Goal: Task Accomplishment & Management: Manage account settings

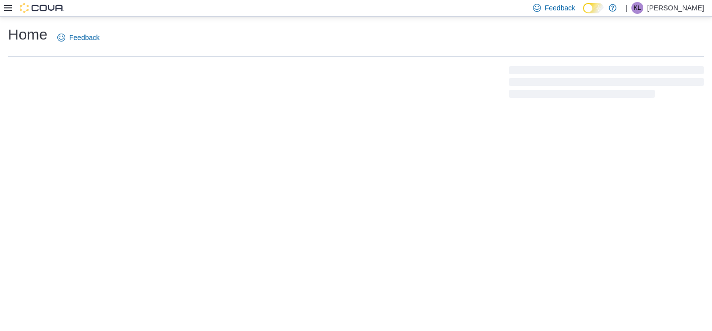
click at [7, 8] on icon at bounding box center [8, 8] width 8 height 6
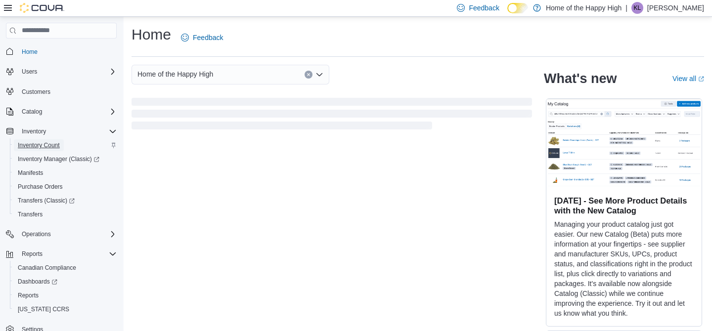
click at [46, 144] on span "Inventory Count" at bounding box center [39, 146] width 42 height 8
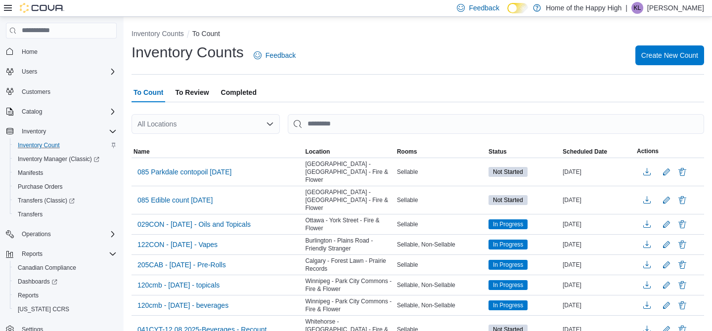
click at [185, 130] on div "All Locations" at bounding box center [206, 124] width 148 height 20
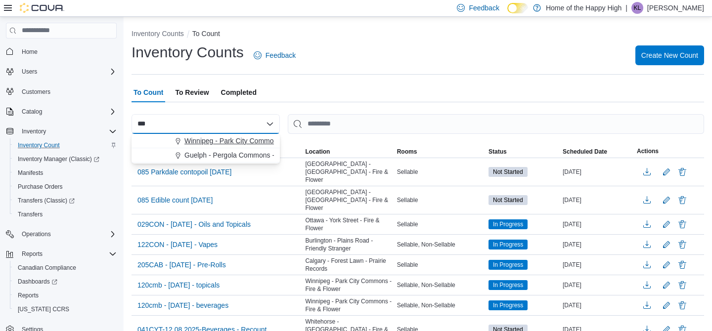
type input "***"
click at [205, 137] on span "Winnipeg - Park City Commons - Fire & Flower" at bounding box center [257, 141] width 144 height 10
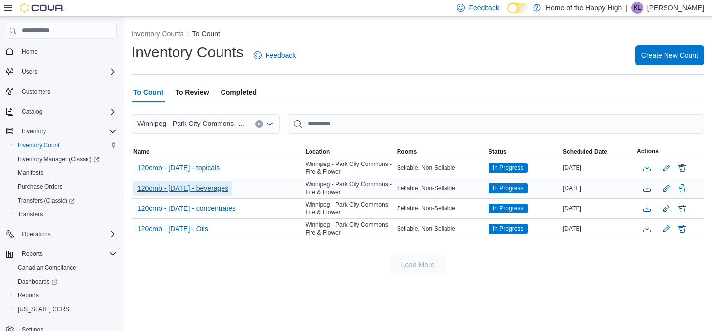
click at [229, 189] on span "120cmb - aug 12th 2025 - beverages" at bounding box center [183, 189] width 91 height 10
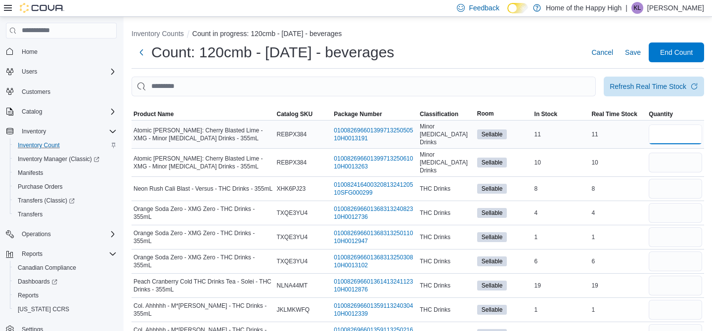
click at [678, 128] on input "number" at bounding box center [675, 135] width 53 height 20
click at [169, 114] on span "Product Name" at bounding box center [154, 114] width 40 height 8
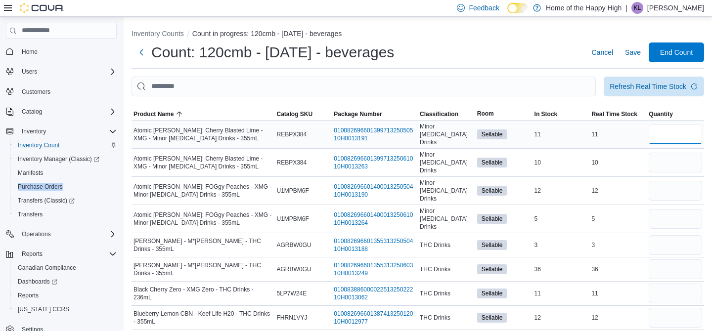
click at [680, 132] on input "number" at bounding box center [675, 135] width 53 height 20
type input "**"
type input "*"
type input "**"
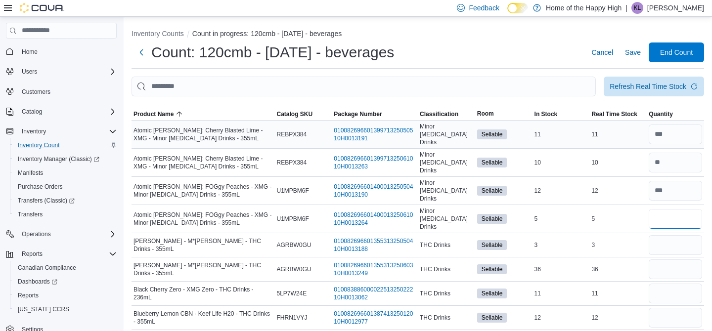
type input "*"
type input "**"
click at [646, 83] on div "Refresh Real Time Stock" at bounding box center [648, 86] width 77 height 10
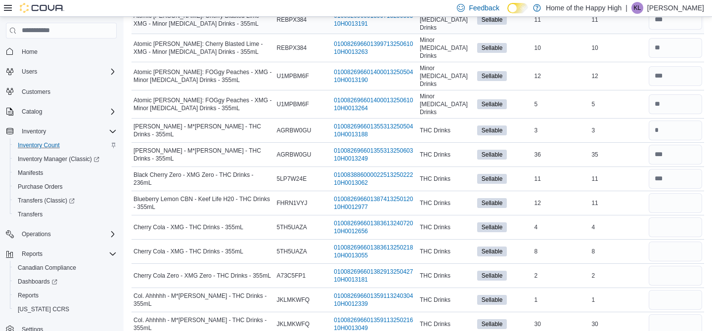
scroll to position [120, 0]
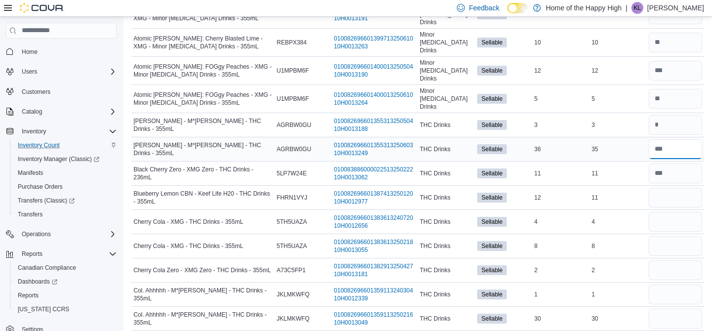
click at [688, 140] on input "number" at bounding box center [675, 150] width 53 height 20
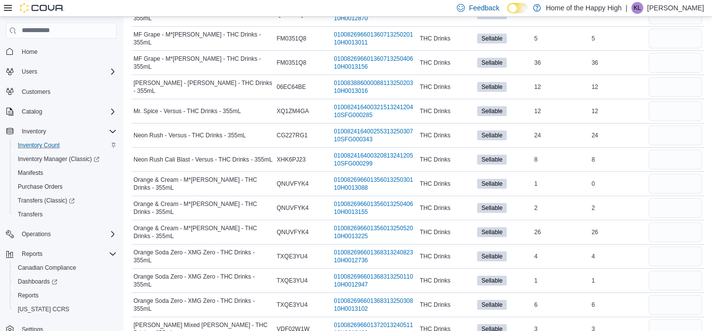
scroll to position [669, 0]
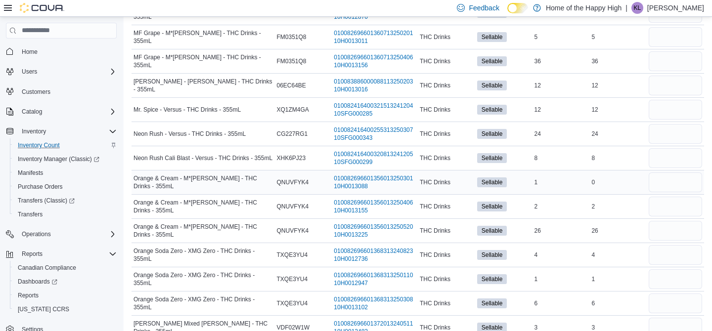
type input "**"
click at [647, 170] on td "Real Time Stock 0" at bounding box center [618, 182] width 57 height 24
click at [655, 173] on input "number" at bounding box center [675, 183] width 53 height 20
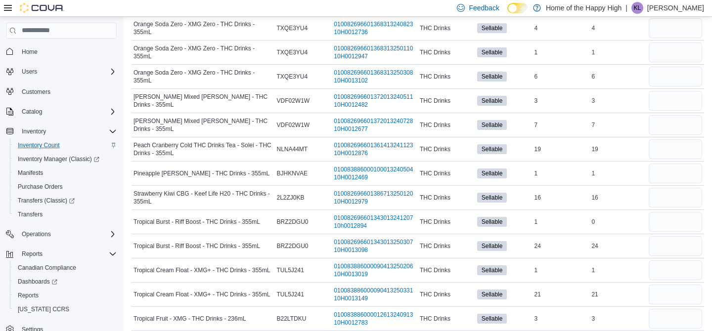
scroll to position [898, 0]
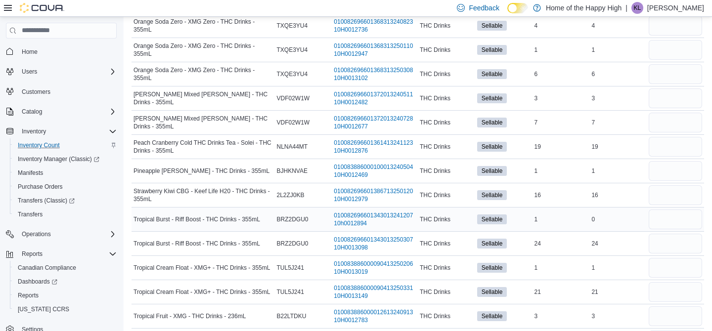
type input "*"
click at [659, 212] on input "number" at bounding box center [675, 220] width 53 height 20
type input "*"
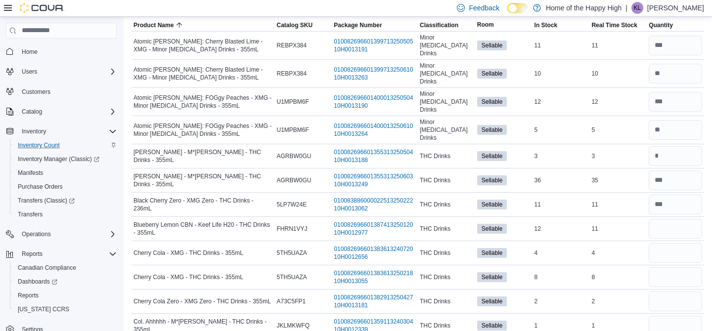
scroll to position [92, 0]
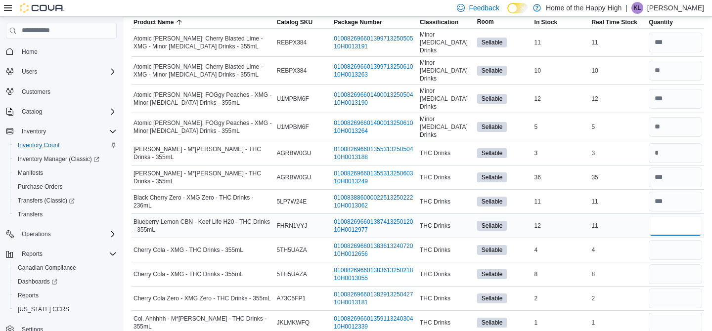
click at [667, 216] on input "number" at bounding box center [675, 226] width 53 height 20
type input "**"
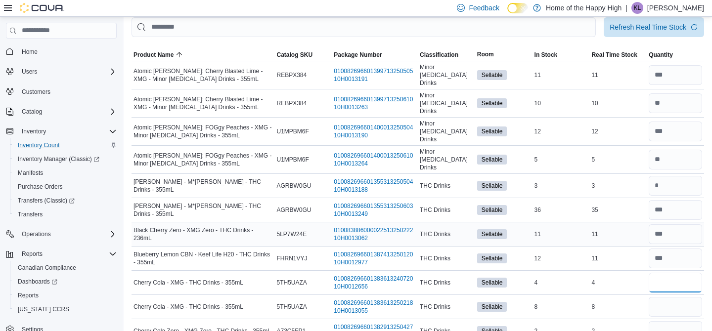
scroll to position [65, 0]
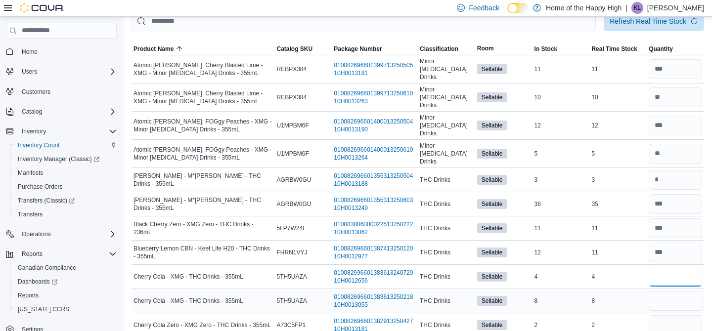
type input "*"
click at [679, 291] on input "number" at bounding box center [675, 301] width 53 height 20
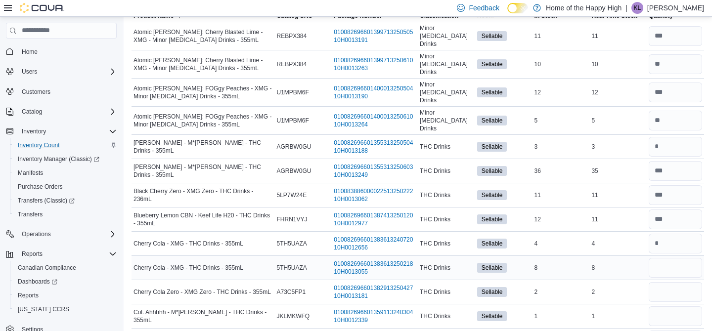
scroll to position [99, 0]
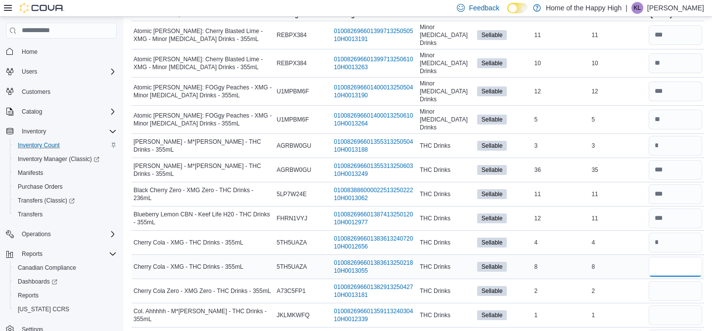
click at [672, 257] on input "number" at bounding box center [675, 267] width 53 height 20
type input "**"
click at [677, 282] on input "number" at bounding box center [675, 292] width 53 height 20
type input "*"
click at [678, 306] on input "number" at bounding box center [675, 316] width 53 height 20
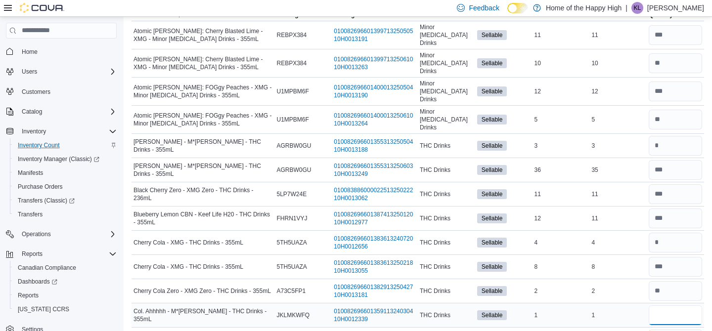
type input "*"
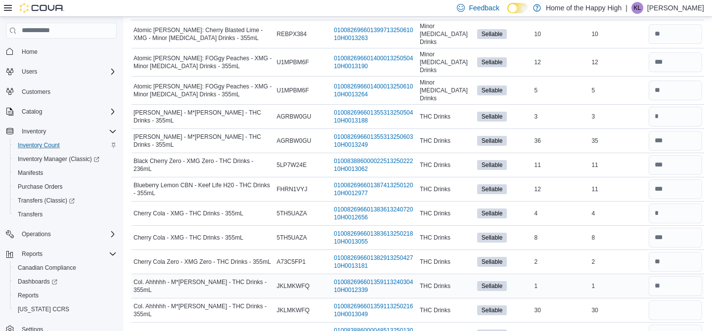
scroll to position [131, 0]
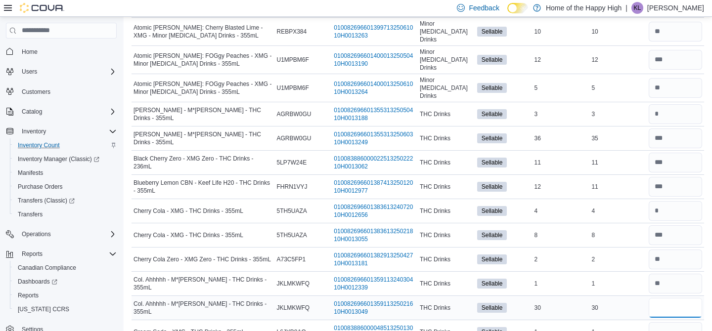
click at [684, 300] on input "number" at bounding box center [675, 308] width 53 height 20
type input "**"
click at [684, 323] on input "number" at bounding box center [675, 333] width 53 height 20
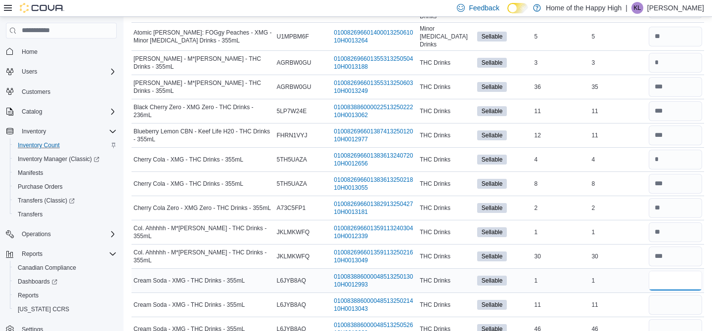
scroll to position [183, 0]
type input "*"
click at [681, 295] on input "number" at bounding box center [675, 305] width 53 height 20
type input "**"
click at [681, 319] on input "number" at bounding box center [675, 329] width 53 height 20
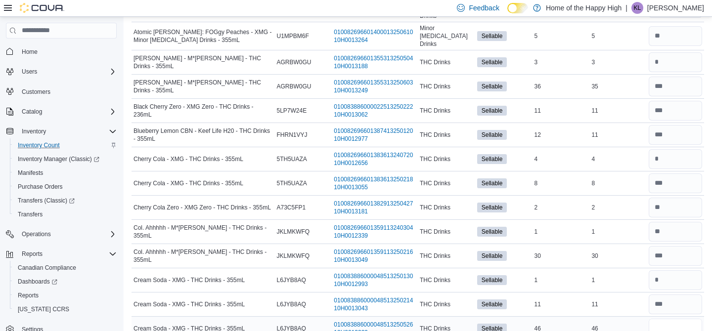
type input "**"
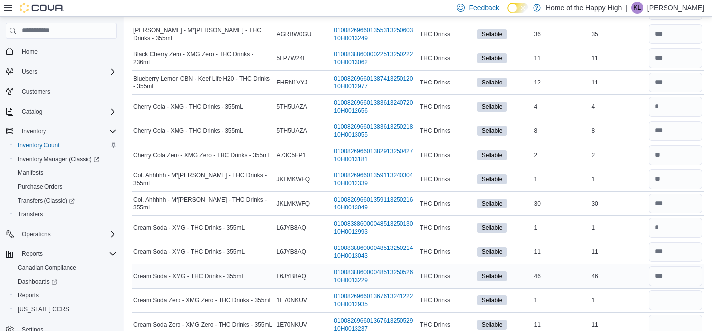
scroll to position [243, 0]
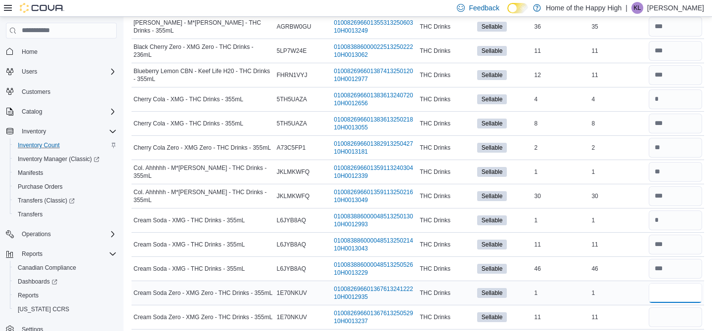
click at [689, 283] on input "number" at bounding box center [675, 293] width 53 height 20
type input "*"
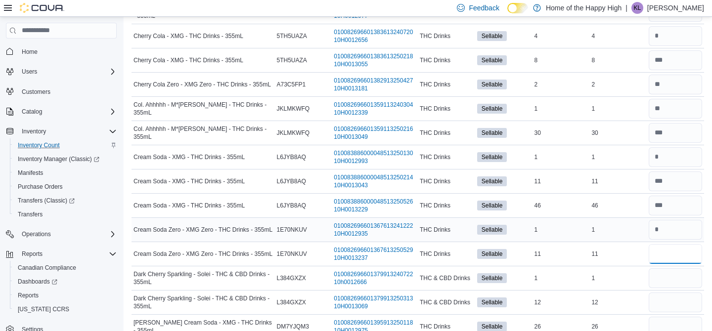
scroll to position [336, 0]
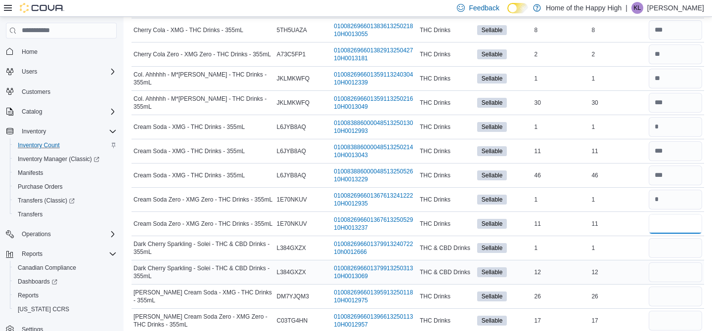
type input "**"
click at [697, 263] on input "number" at bounding box center [675, 273] width 53 height 20
type input "**"
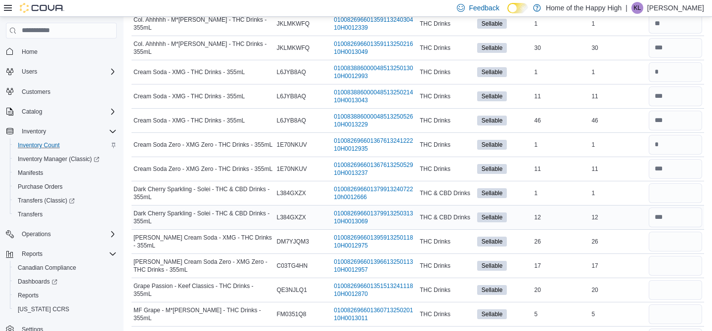
scroll to position [396, 0]
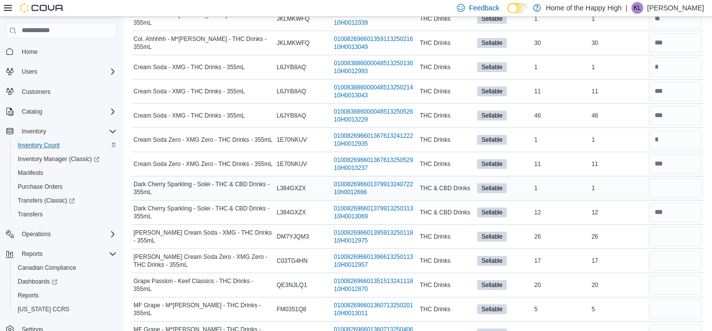
click at [683, 183] on div at bounding box center [675, 189] width 57 height 24
click at [683, 179] on input "number" at bounding box center [675, 189] width 53 height 20
type input "*"
click at [666, 227] on input "number" at bounding box center [675, 237] width 53 height 20
type input "**"
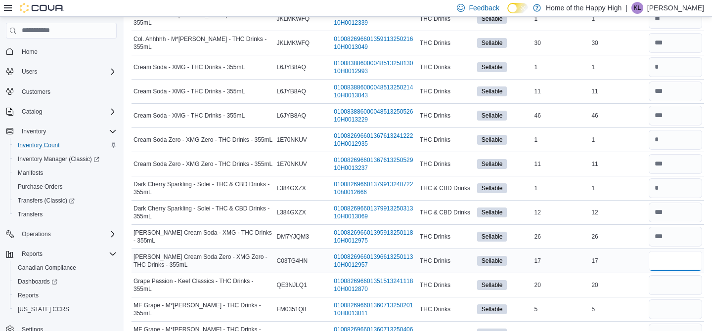
click at [660, 251] on input "number" at bounding box center [675, 261] width 53 height 20
type input "**"
type input "*"
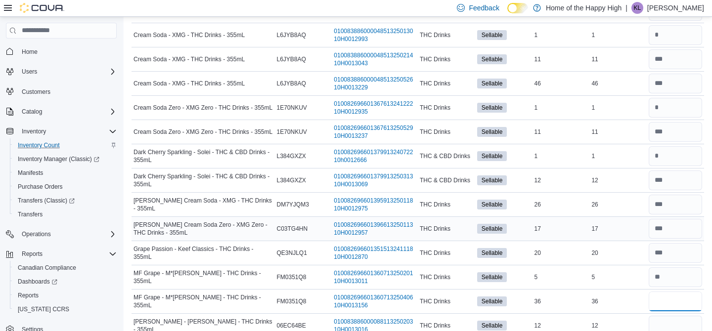
scroll to position [431, 0]
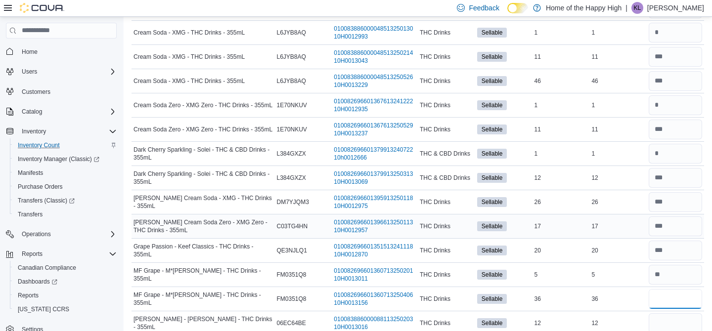
type input "*"
type input "**"
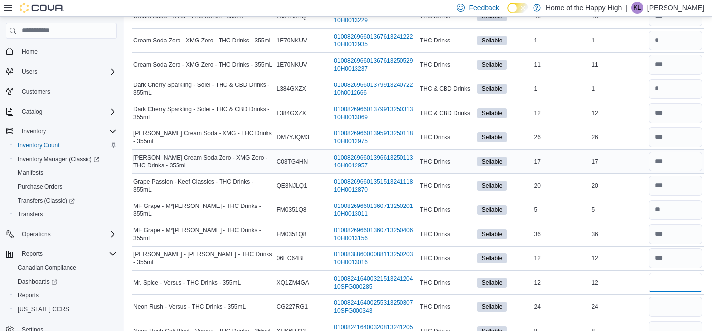
scroll to position [498, 0]
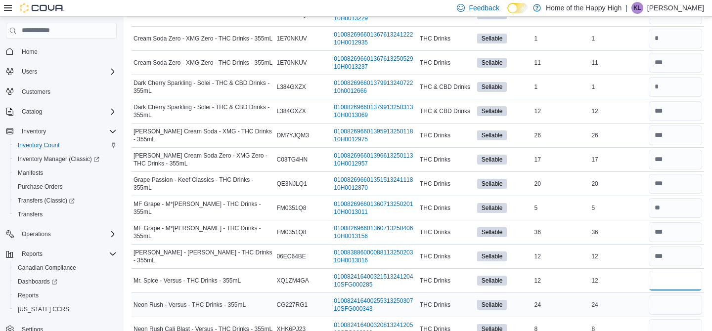
type input "**"
click at [684, 295] on input "number" at bounding box center [675, 305] width 53 height 20
type input "**"
type input "*"
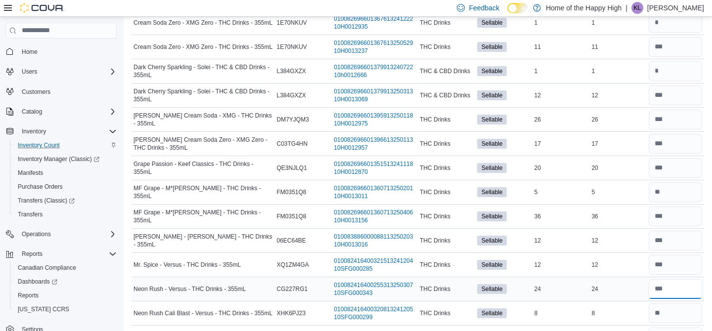
click at [688, 280] on input "number" at bounding box center [675, 290] width 53 height 20
type input "**"
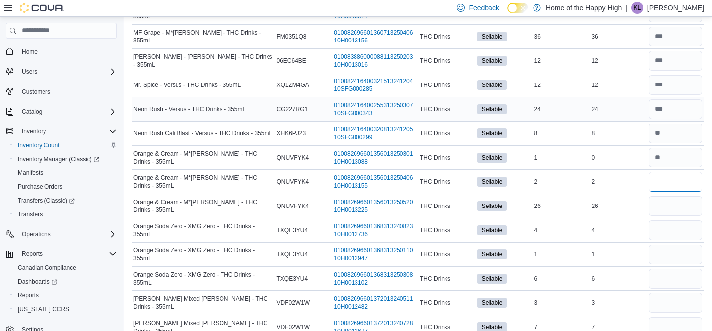
type input "*"
type input "**"
type input "*"
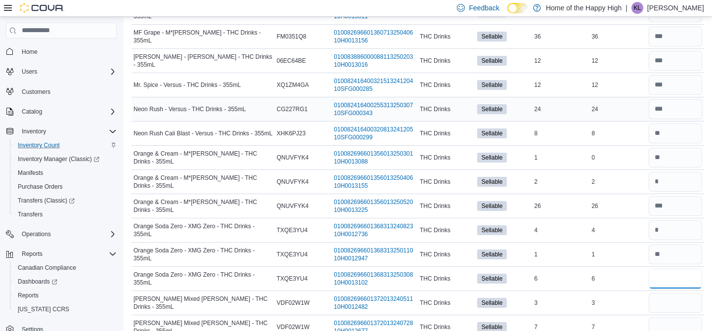
type input "*"
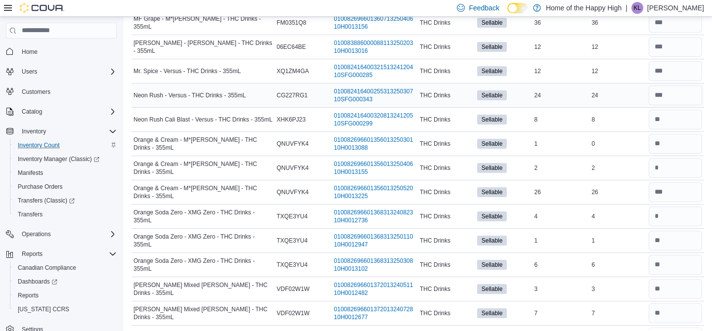
type input "**"
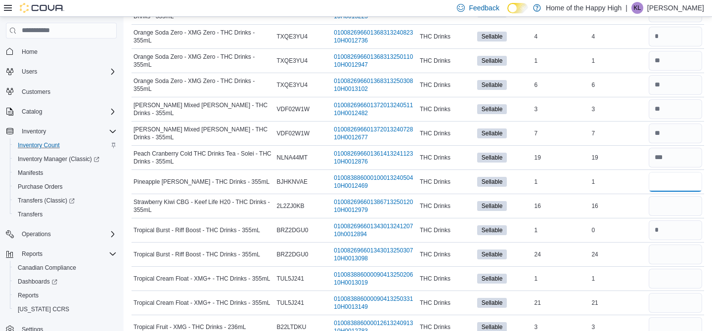
type input "*"
type input "**"
type input "*"
type input "**"
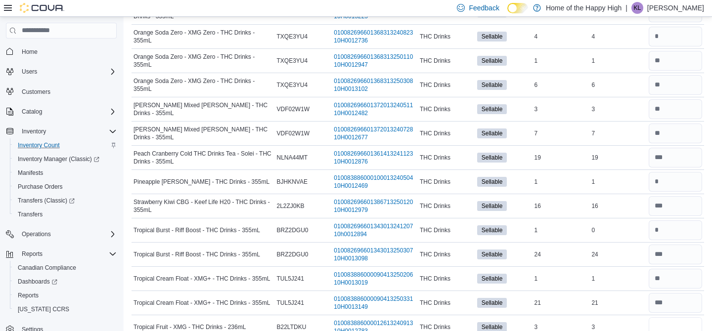
type input "*"
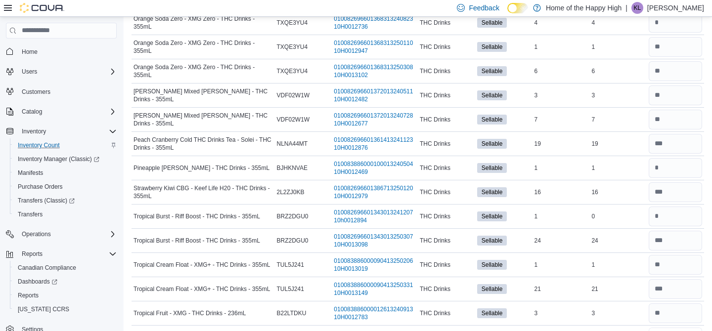
type input "**"
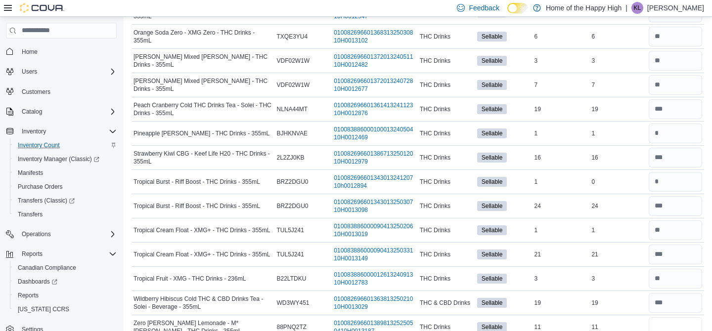
type input "**"
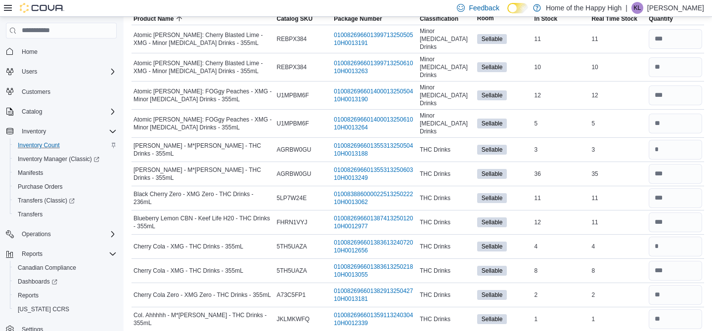
scroll to position [0, 0]
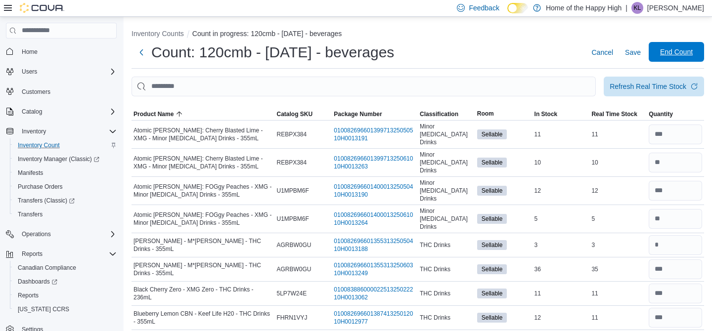
type input "**"
click at [673, 47] on span "End Count" at bounding box center [677, 52] width 44 height 20
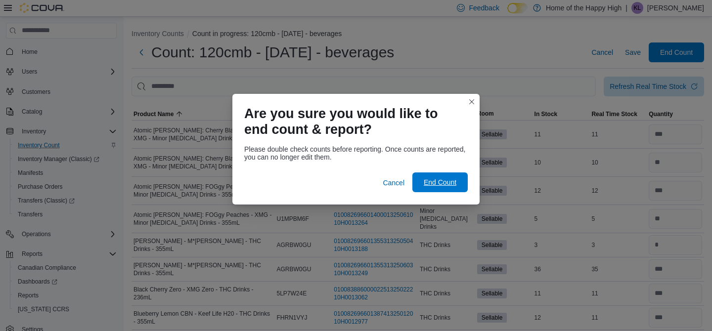
click at [458, 181] on span "End Count" at bounding box center [441, 183] width 44 height 20
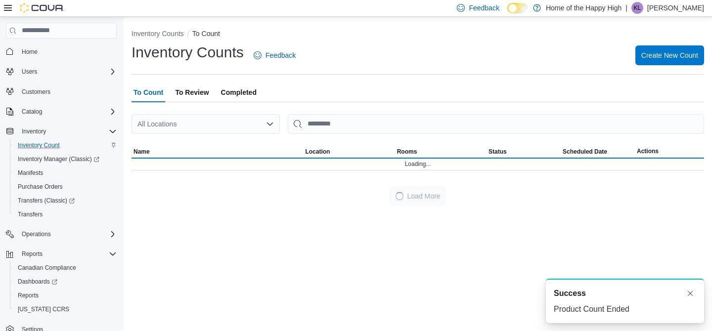
click at [458, 181] on div at bounding box center [418, 179] width 573 height 16
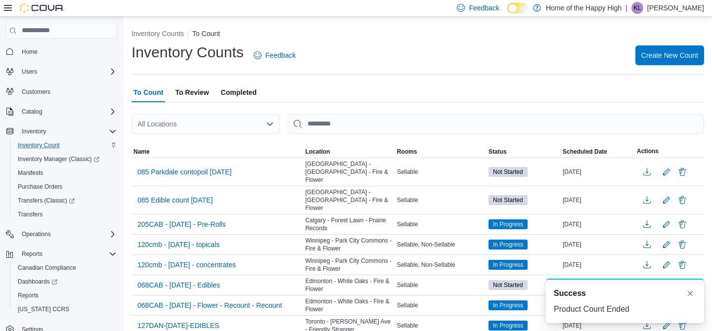
click at [183, 89] on span "To Review" at bounding box center [192, 93] width 34 height 20
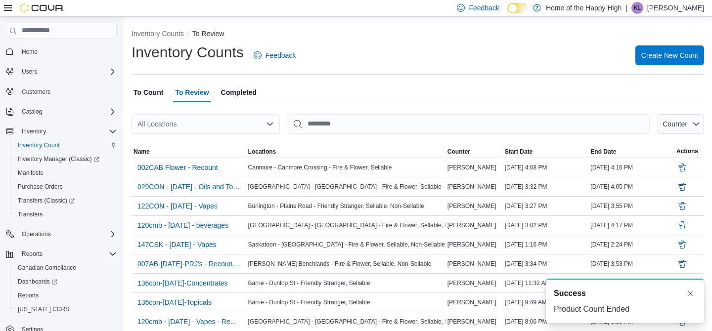
click at [186, 120] on div "All Locations" at bounding box center [206, 124] width 148 height 20
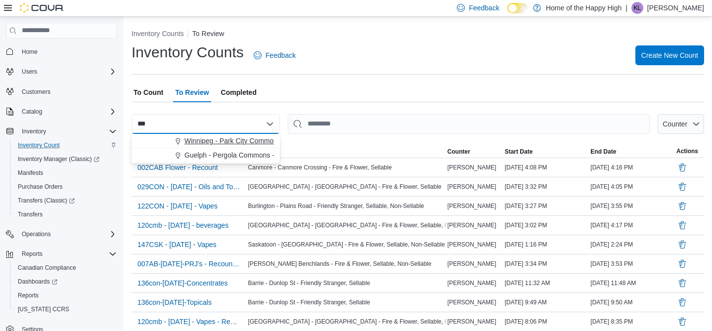
type input "***"
click at [190, 144] on span "Winnipeg - Park City Commons - Fire & Flower" at bounding box center [257, 141] width 144 height 10
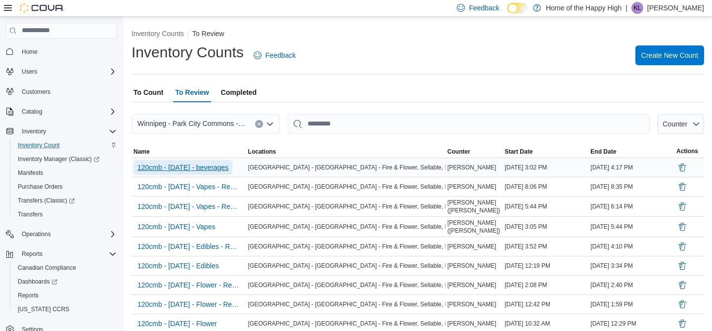
click at [193, 174] on span "120cmb - aug 12th 2025 - beverages" at bounding box center [183, 167] width 91 height 15
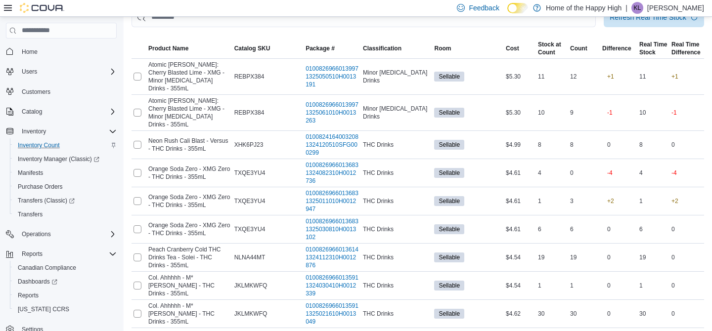
scroll to position [40, 0]
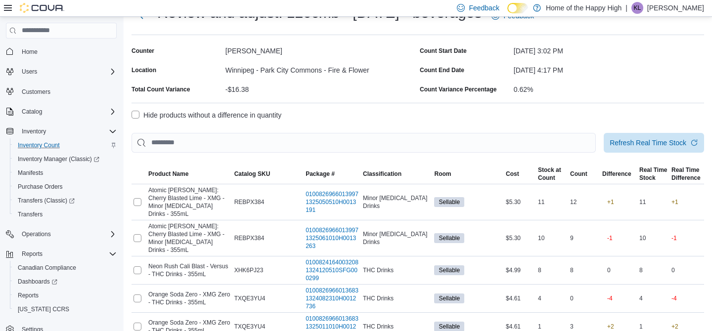
click at [246, 116] on label "Hide products without a difference in quantity" at bounding box center [207, 115] width 150 height 12
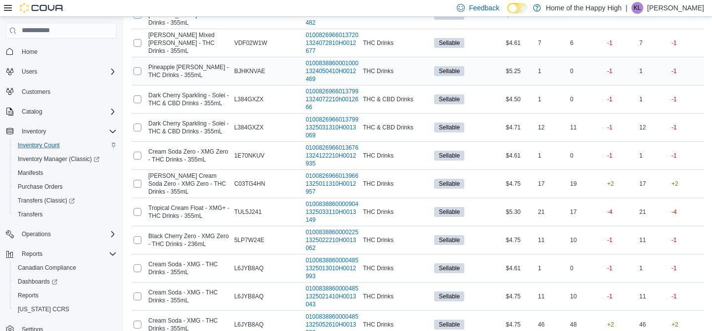
scroll to position [535, 0]
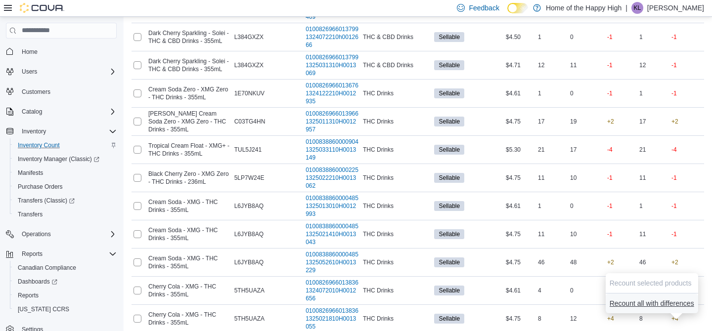
click at [675, 306] on span "Recount all with differences" at bounding box center [652, 304] width 85 height 10
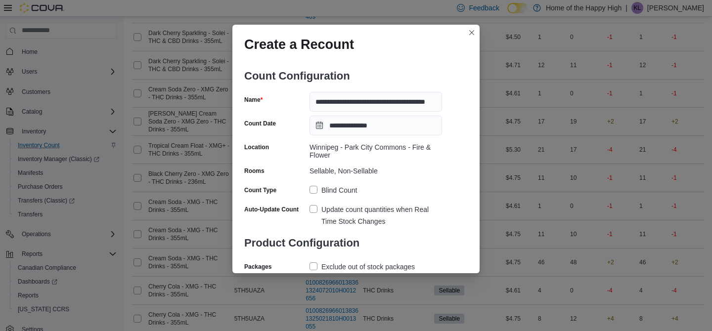
scroll to position [48, 0]
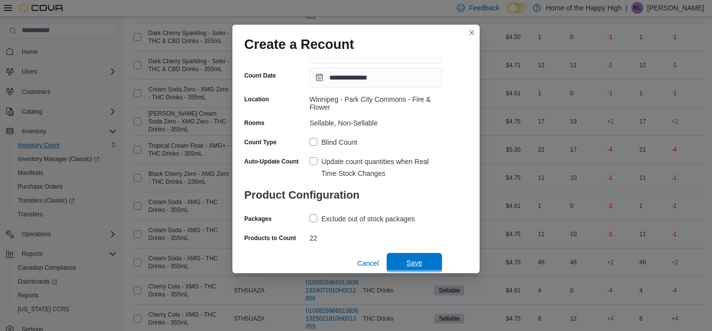
click at [408, 254] on span "Save" at bounding box center [415, 263] width 44 height 20
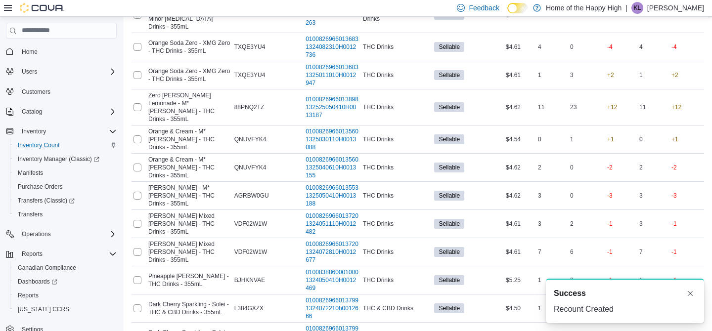
scroll to position [0, 0]
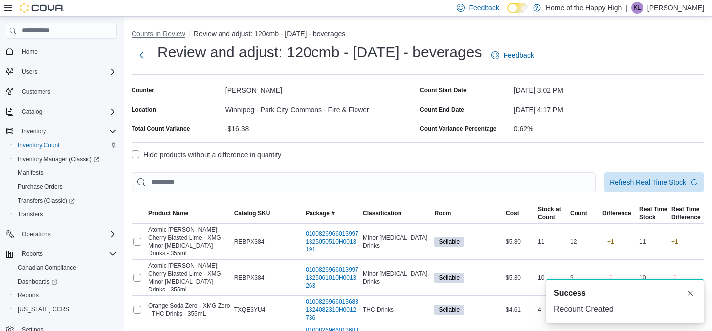
click at [158, 31] on button "Counts in Review" at bounding box center [159, 34] width 54 height 8
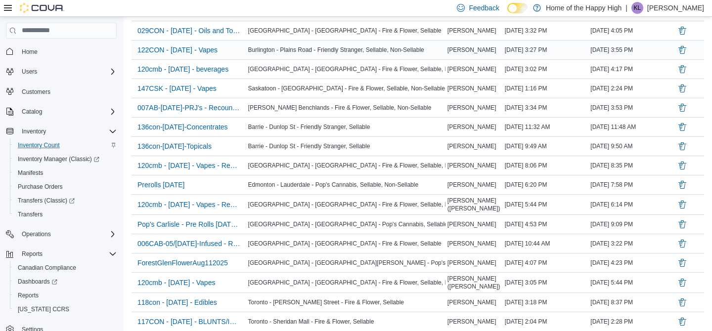
scroll to position [141, 0]
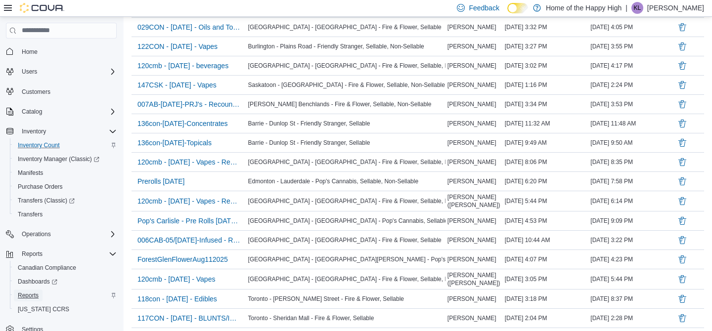
click at [28, 298] on span "Reports" at bounding box center [28, 296] width 21 height 8
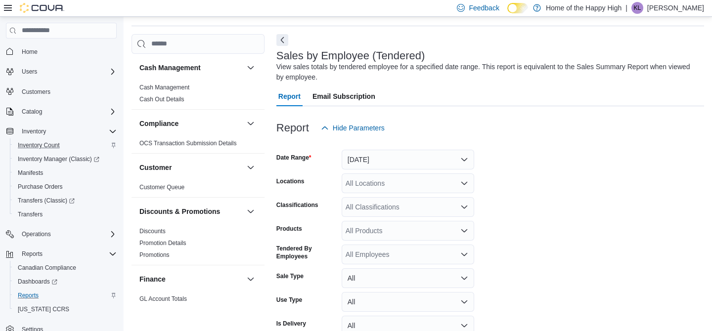
scroll to position [33, 0]
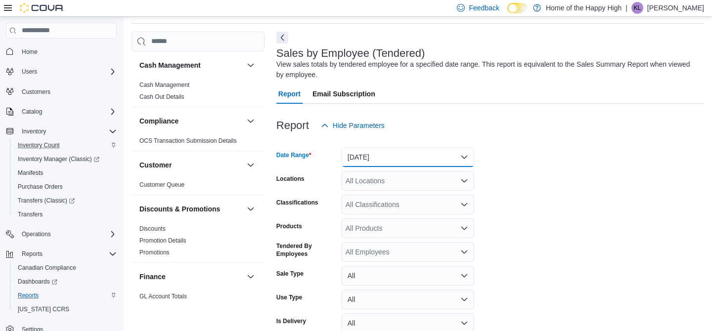
click at [375, 159] on button "Yesterday" at bounding box center [408, 157] width 133 height 20
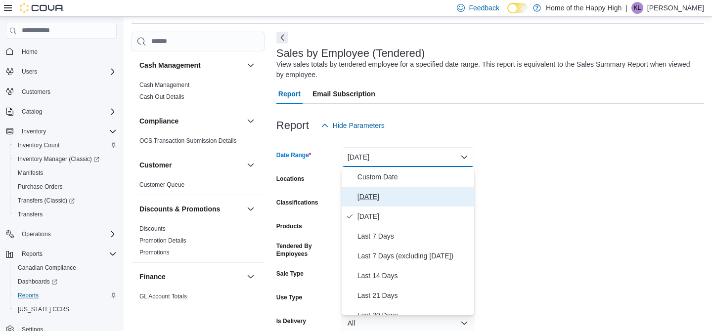
click at [375, 191] on span "Today" at bounding box center [414, 197] width 113 height 12
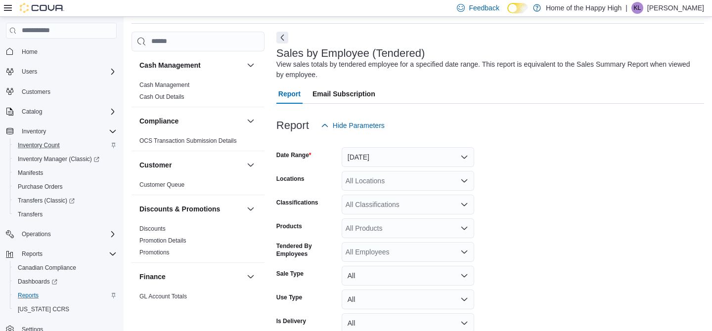
click at [375, 183] on div "All Locations" at bounding box center [408, 181] width 133 height 20
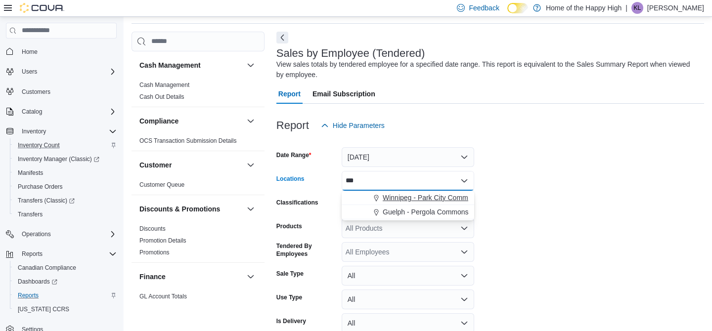
type input "***"
click at [408, 198] on span "Winnipeg - Park City Commons - Fire & Flower" at bounding box center [455, 198] width 144 height 10
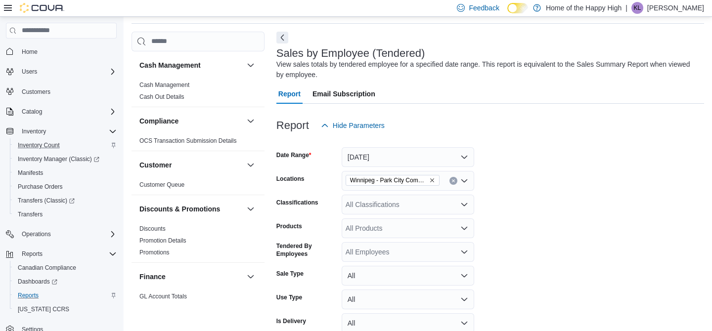
click at [491, 230] on form "Date Range Today Locations Winnipeg - Park City Commons - Fire & Flower Classif…" at bounding box center [491, 249] width 428 height 226
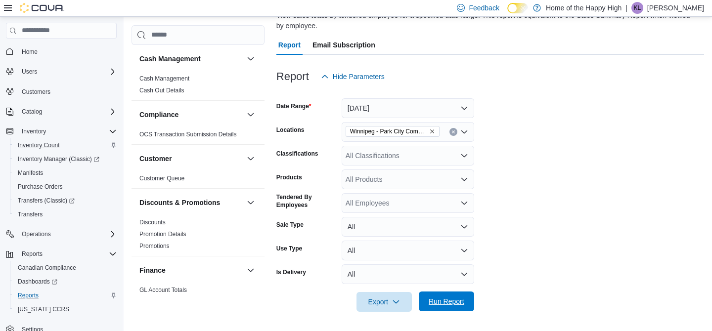
click at [458, 293] on span "Run Report" at bounding box center [447, 302] width 44 height 20
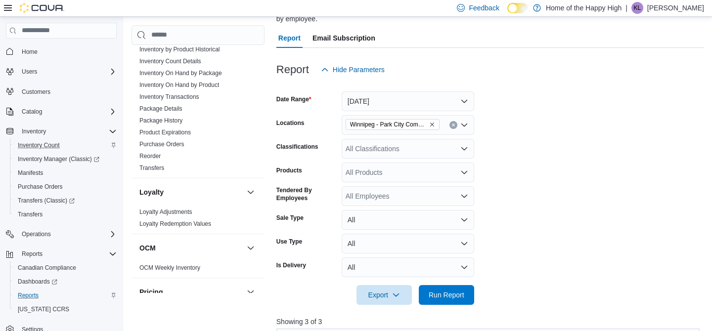
scroll to position [310, 0]
click at [55, 148] on span "Inventory Count" at bounding box center [39, 146] width 42 height 8
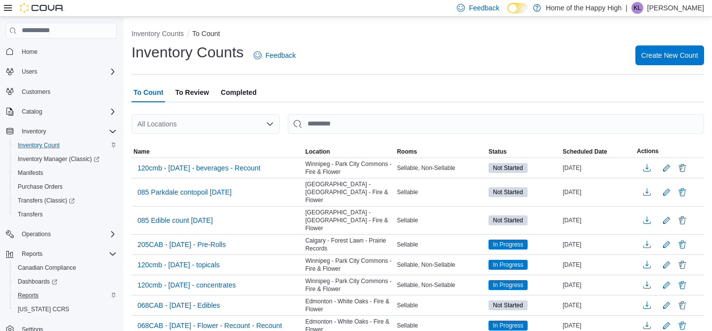
click at [183, 124] on div "All Locations" at bounding box center [206, 124] width 148 height 20
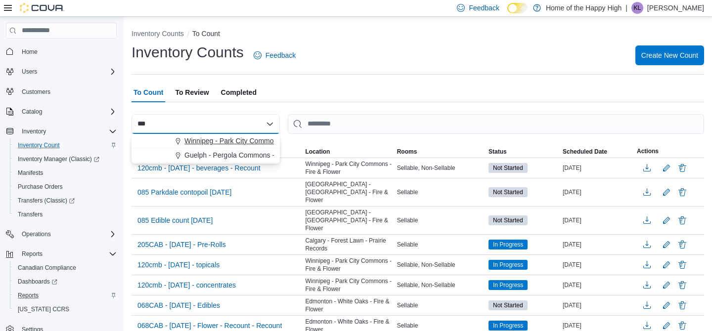
type input "***"
click at [191, 143] on span "Winnipeg - Park City Commons - Fire & Flower" at bounding box center [257, 141] width 144 height 10
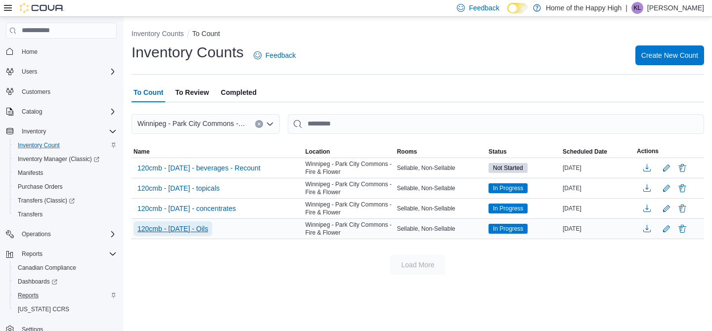
click at [208, 225] on span "120cmb - Aug 8th 2025 - Oils" at bounding box center [173, 229] width 71 height 10
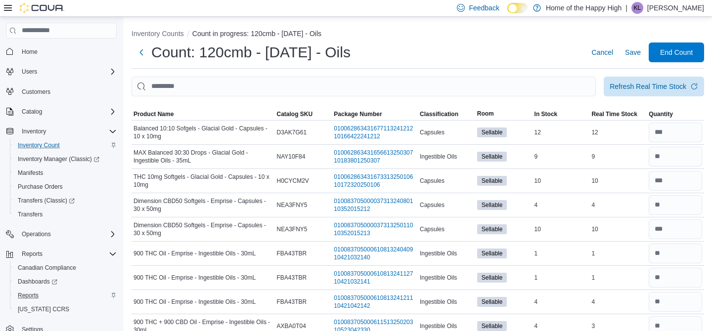
click at [170, 104] on div at bounding box center [418, 102] width 573 height 12
click at [170, 110] on span "Product Name" at bounding box center [154, 114] width 40 height 8
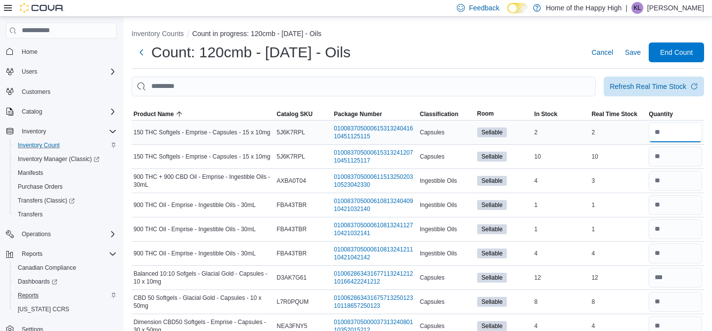
click at [683, 130] on input "number" at bounding box center [675, 133] width 53 height 20
click at [188, 117] on span "Product Name" at bounding box center [203, 114] width 143 height 12
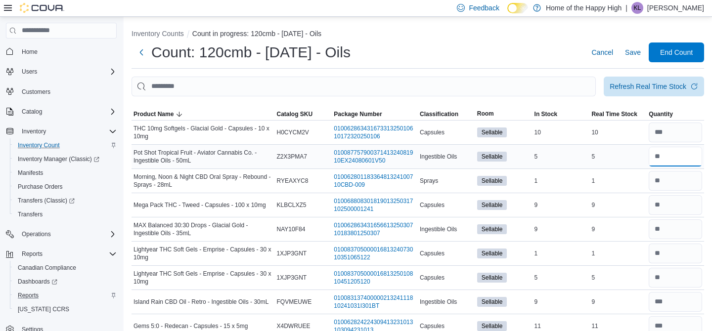
click at [673, 151] on input "number" at bounding box center [675, 157] width 53 height 20
type input "*"
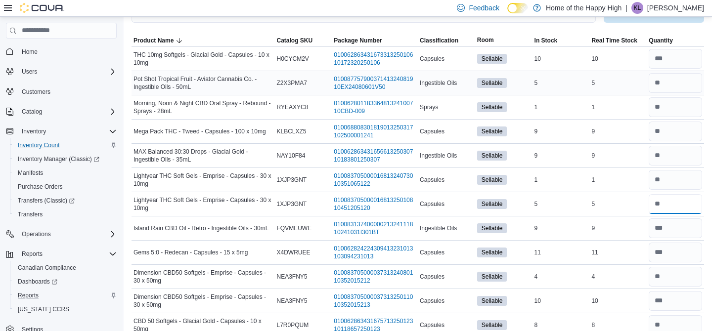
scroll to position [77, 0]
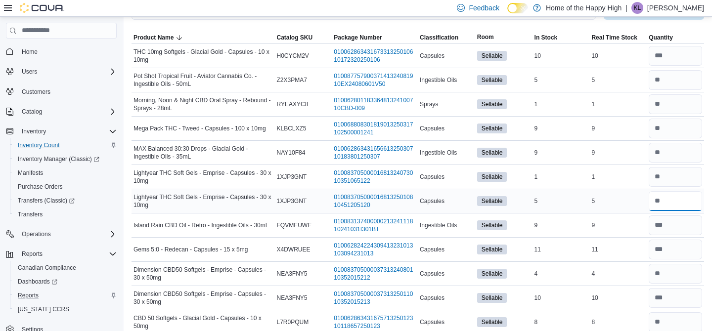
type input "*"
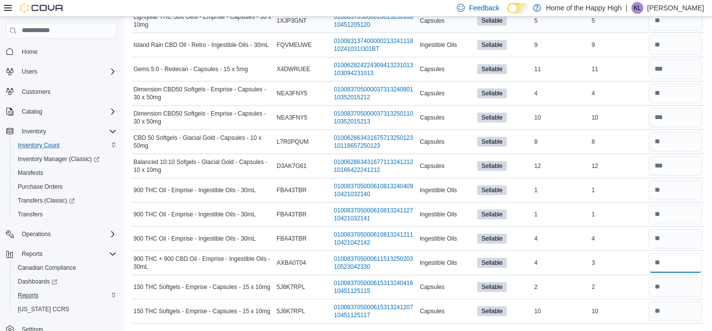
type input "*"
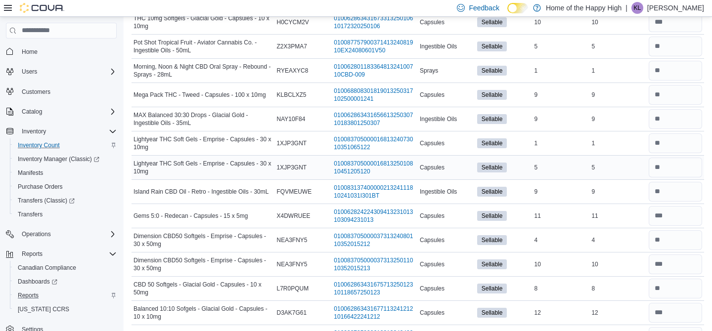
scroll to position [0, 0]
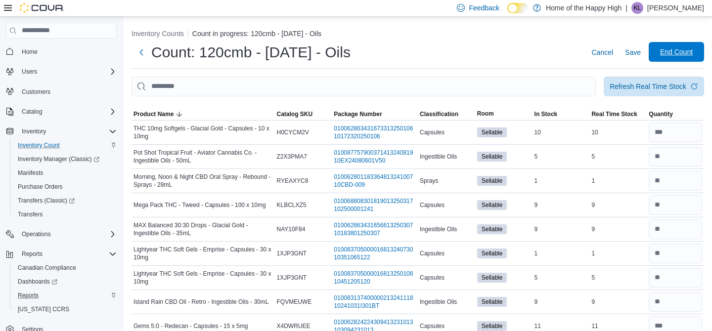
type input "**"
click at [681, 50] on span "End Count" at bounding box center [677, 52] width 33 height 10
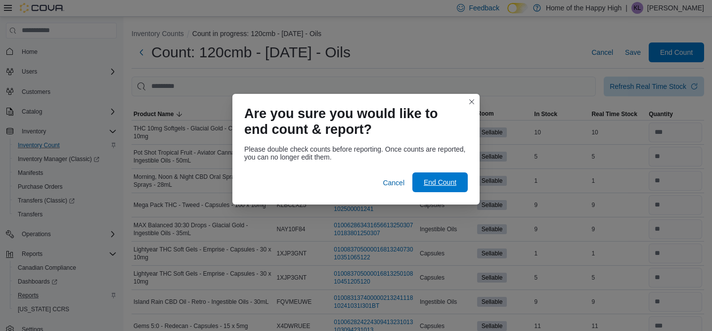
click at [460, 191] on span "End Count" at bounding box center [441, 183] width 44 height 20
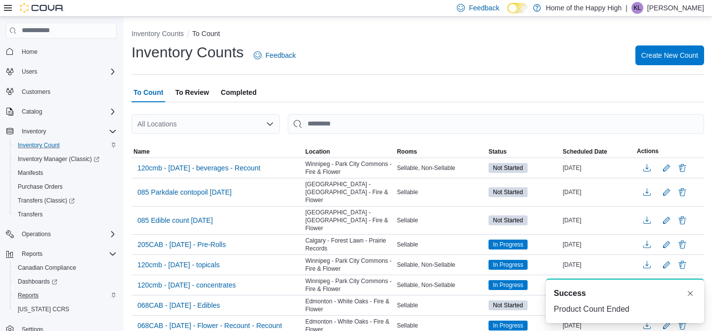
click at [184, 97] on span "To Review" at bounding box center [192, 93] width 34 height 20
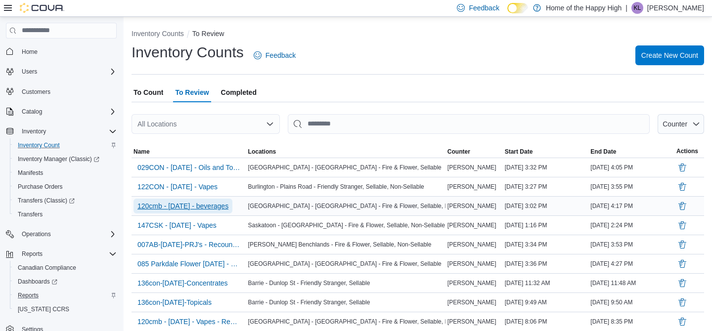
click at [210, 209] on span "120cmb - aug 12th 2025 - beverages" at bounding box center [183, 206] width 91 height 10
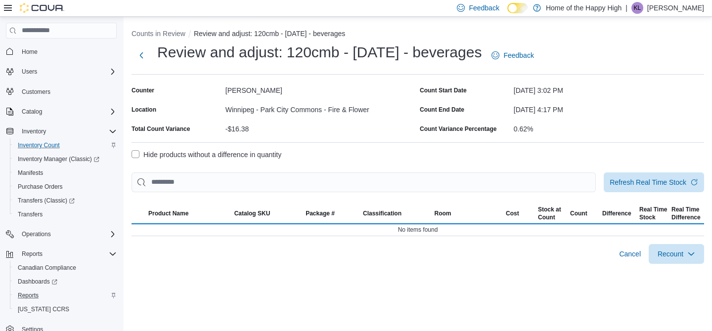
click at [141, 74] on hr at bounding box center [418, 74] width 573 height 0
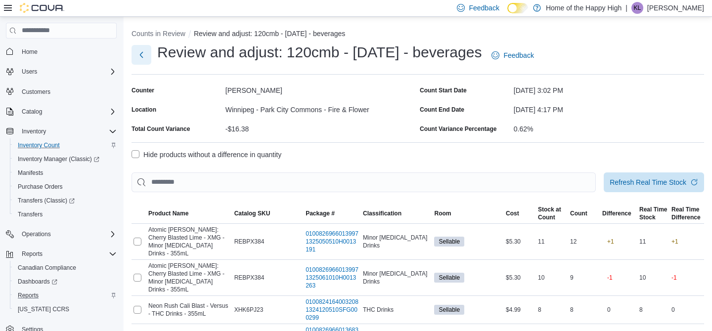
click at [144, 64] on button "Next" at bounding box center [142, 55] width 20 height 20
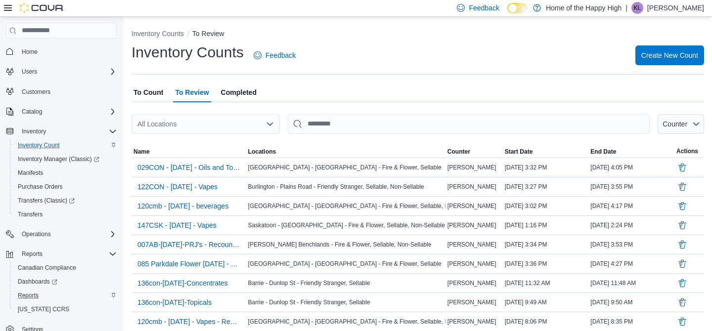
click at [183, 128] on div "All Locations" at bounding box center [206, 124] width 148 height 20
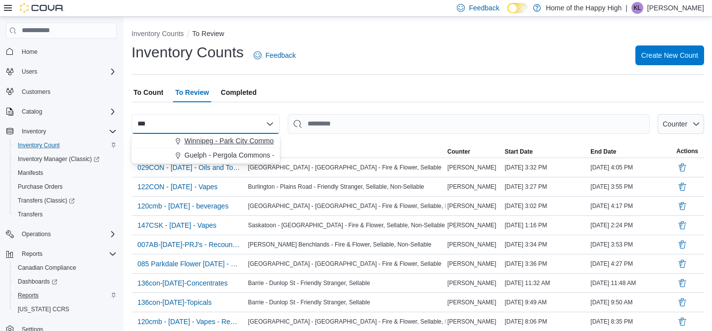
type input "***"
click at [191, 139] on span "Winnipeg - Park City Commons - Fire & Flower" at bounding box center [257, 141] width 144 height 10
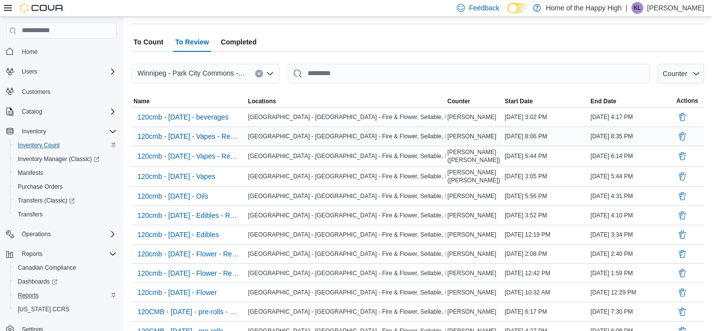
scroll to position [51, 0]
click at [208, 193] on span "120cmb - Aug 8th 2025 - Oils" at bounding box center [173, 195] width 71 height 10
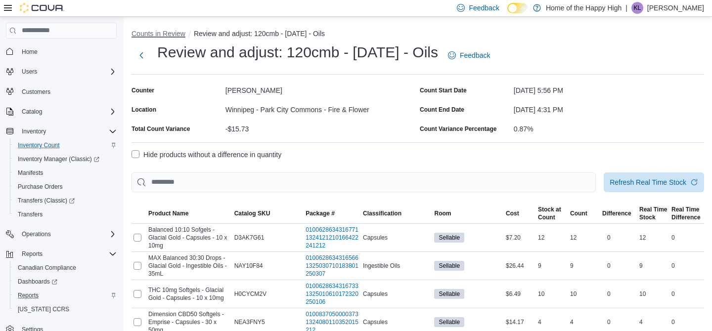
click at [168, 32] on button "Counts in Review" at bounding box center [159, 34] width 54 height 8
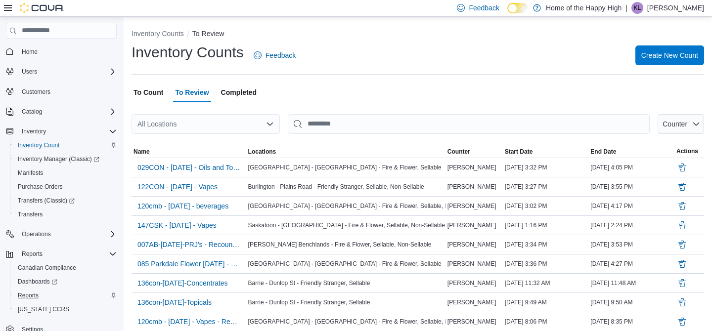
click at [150, 97] on span "To Count" at bounding box center [149, 93] width 30 height 20
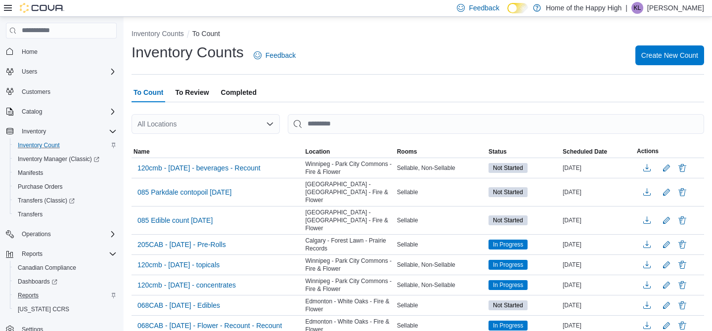
click at [168, 116] on div "All Locations" at bounding box center [206, 124] width 148 height 20
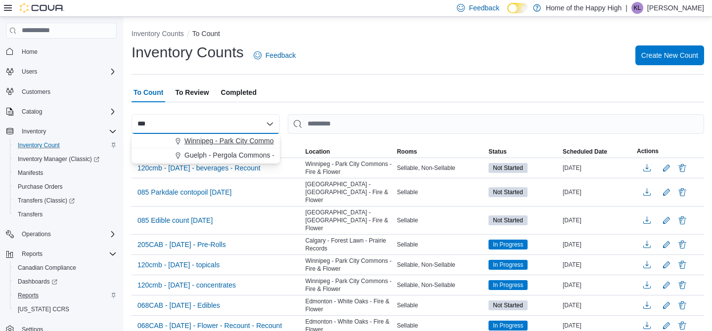
type input "***"
click at [185, 144] on span "Winnipeg - Park City Commons - Fire & Flower" at bounding box center [257, 141] width 144 height 10
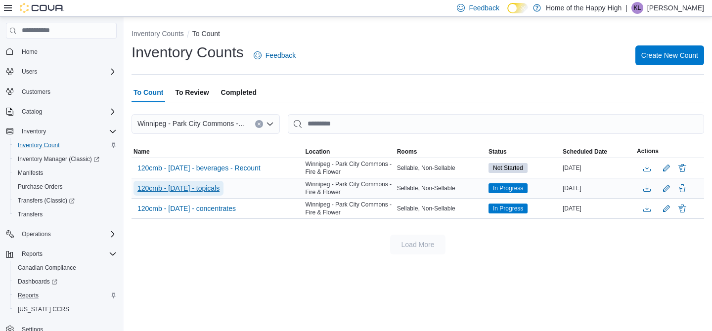
click at [220, 190] on span "120cmb - aug 12th 2025 - topicals" at bounding box center [179, 189] width 82 height 10
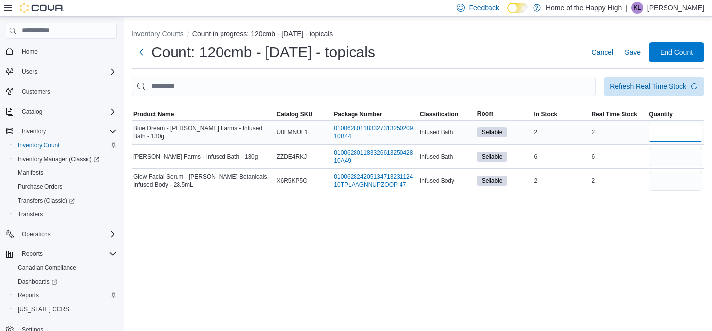
click at [667, 137] on input "number" at bounding box center [675, 133] width 53 height 20
type input "*"
click at [667, 57] on span "End Count" at bounding box center [677, 52] width 44 height 20
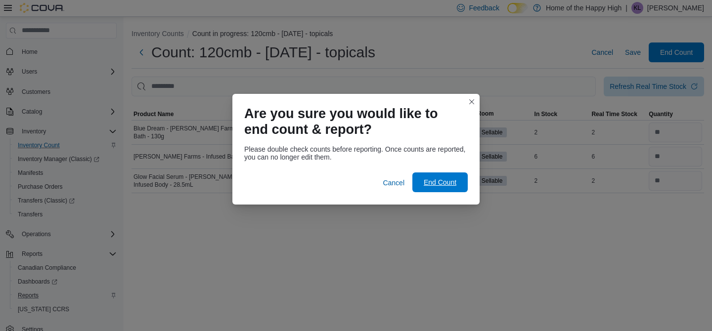
click at [462, 191] on button "End Count" at bounding box center [440, 183] width 55 height 20
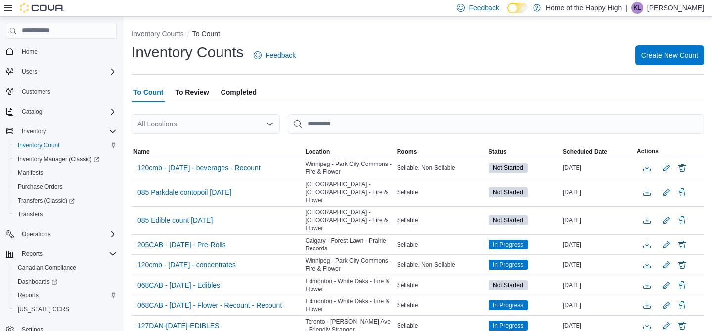
click at [199, 131] on div "All Locations" at bounding box center [206, 124] width 148 height 20
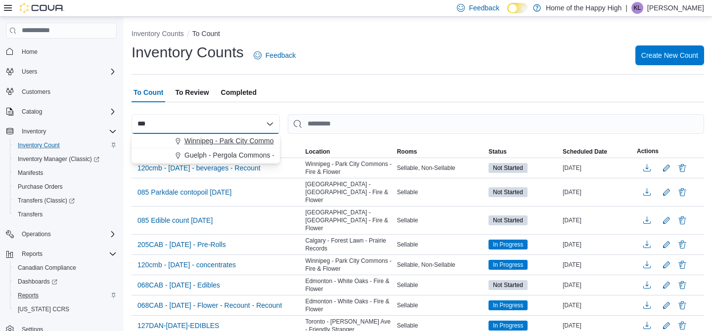
type input "***"
click at [187, 145] on span "Winnipeg - Park City Commons - Fire & Flower" at bounding box center [257, 141] width 144 height 10
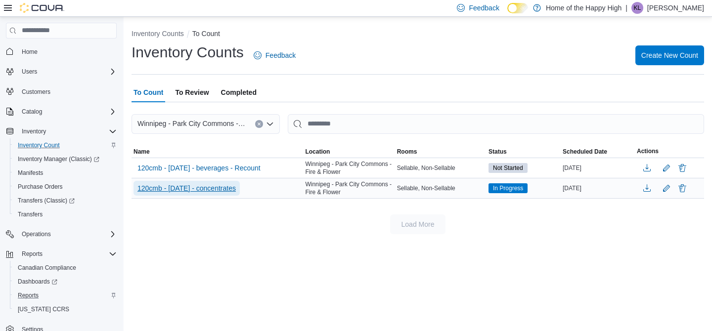
click at [236, 190] on span "120cmb - Aug 12th 2025 - concentrates" at bounding box center [187, 189] width 98 height 10
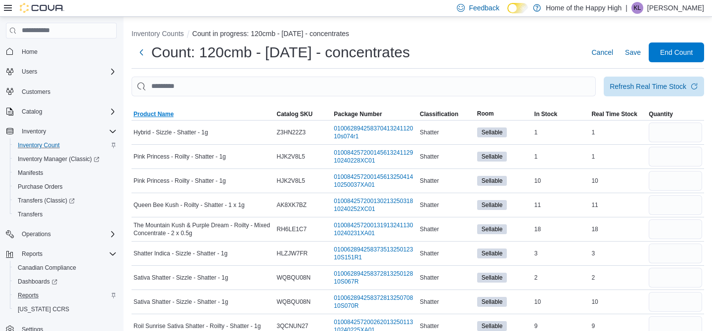
click at [147, 116] on span "Product Name" at bounding box center [154, 114] width 40 height 8
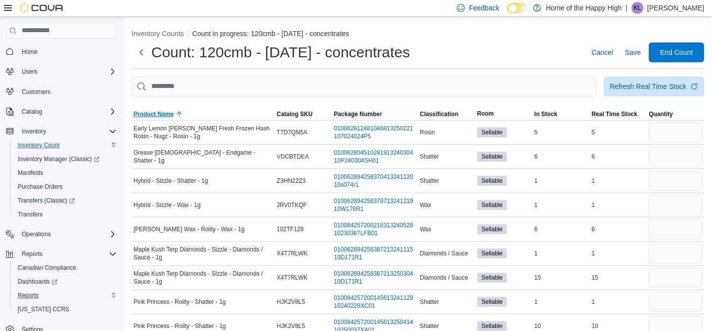
click at [147, 116] on span "Product Name" at bounding box center [154, 114] width 40 height 8
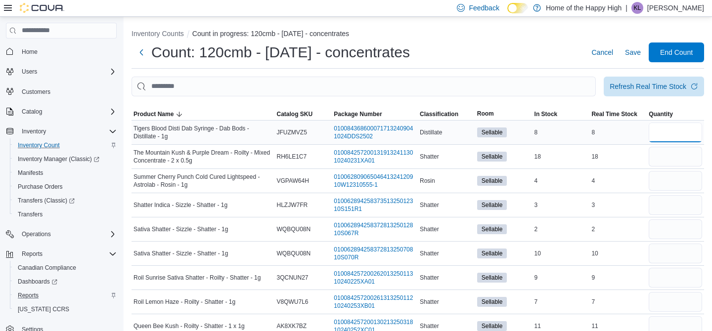
click at [681, 123] on input "number" at bounding box center [675, 133] width 53 height 20
type input "*"
click at [159, 119] on span "Product Name" at bounding box center [203, 114] width 143 height 12
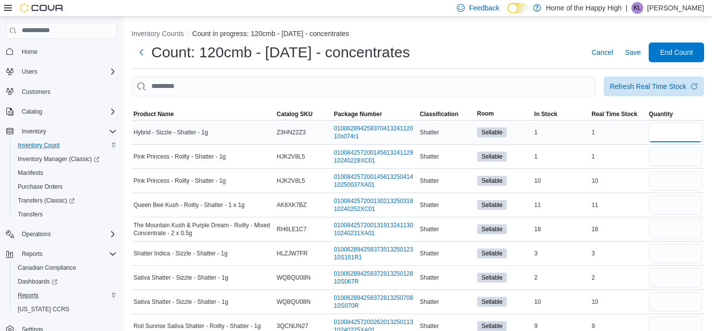
click at [686, 138] on input "number" at bounding box center [675, 133] width 53 height 20
type input "*"
type input "**"
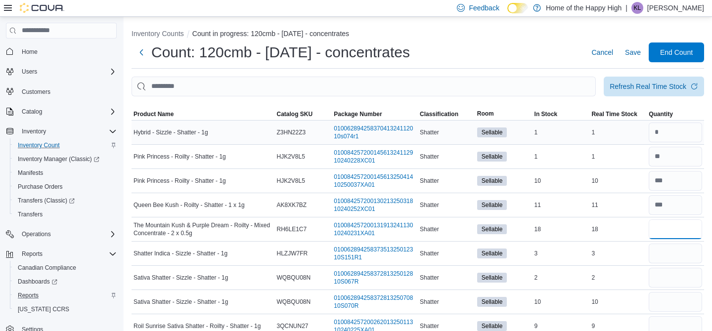
type input "**"
type input "*"
type input "**"
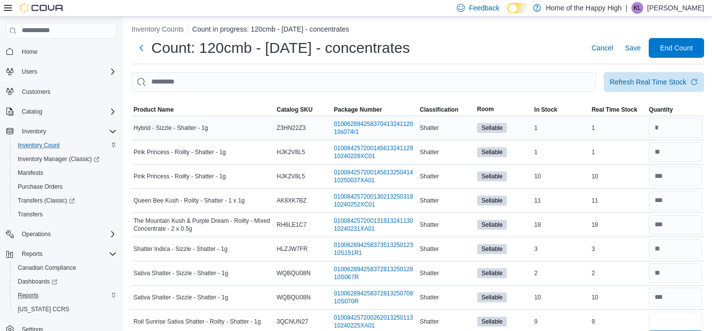
type input "*"
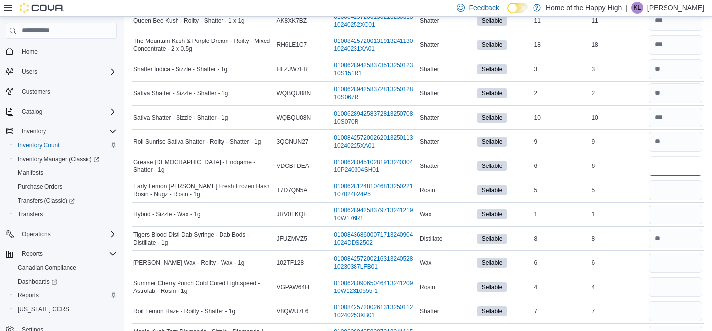
type input "*"
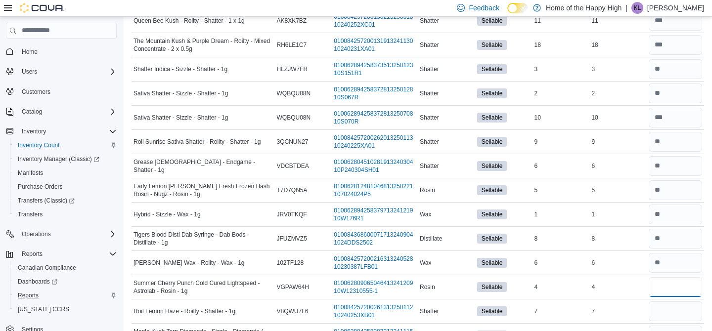
type input "*"
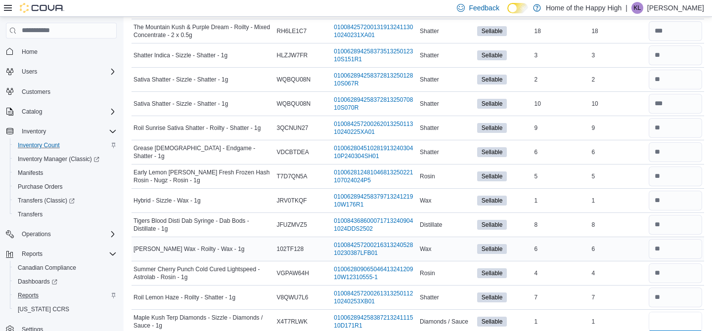
type input "*"
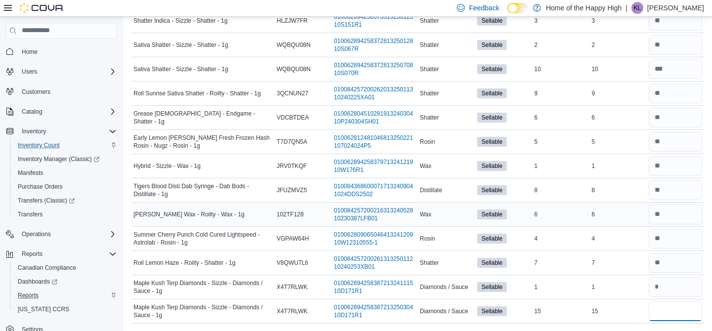
scroll to position [0, 0]
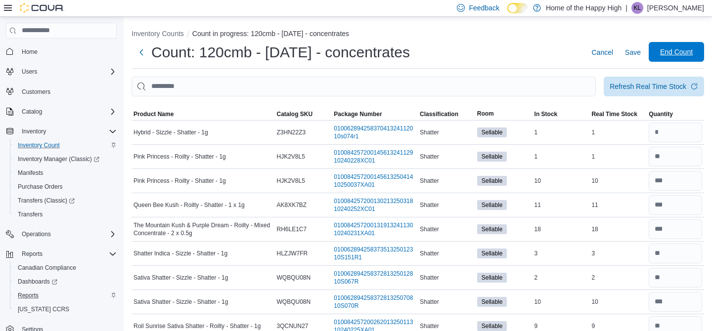
type input "**"
click at [670, 49] on span "End Count" at bounding box center [677, 52] width 33 height 10
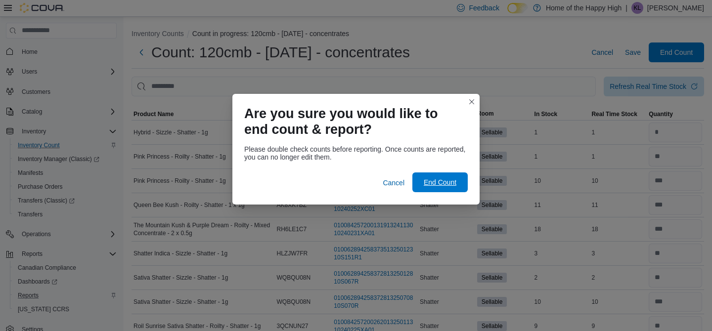
click at [444, 176] on span "End Count" at bounding box center [441, 183] width 44 height 20
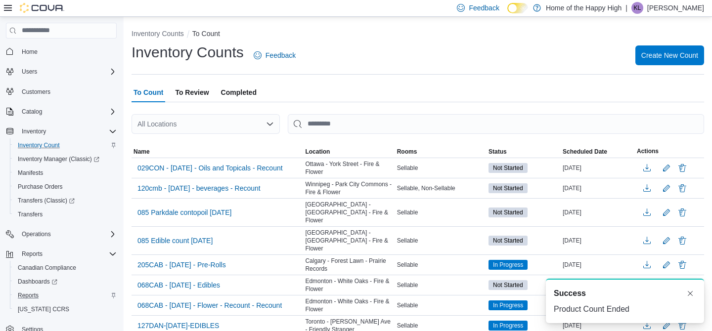
click at [191, 94] on span "To Review" at bounding box center [192, 93] width 34 height 20
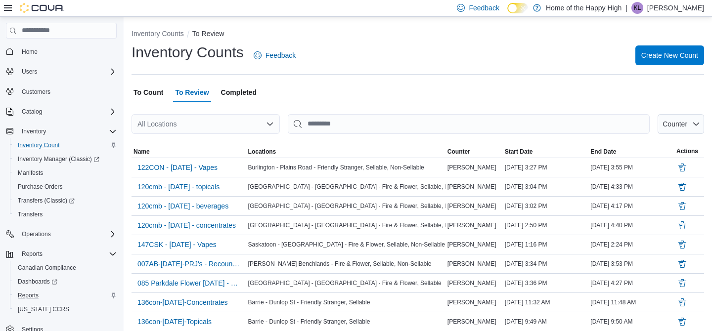
click at [206, 113] on div at bounding box center [418, 108] width 573 height 12
click at [207, 129] on div "All Locations" at bounding box center [206, 124] width 148 height 20
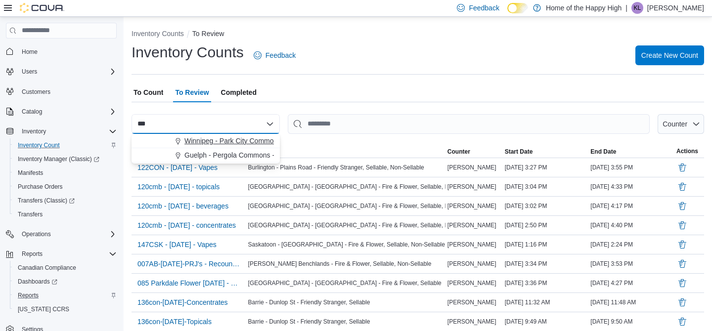
type input "***"
click at [204, 144] on span "Winnipeg - Park City Commons - Fire & Flower" at bounding box center [257, 141] width 144 height 10
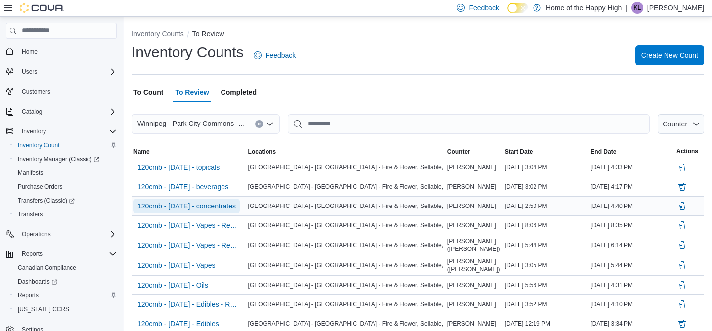
click at [196, 203] on span "120cmb - Aug 12th 2025 - concentrates" at bounding box center [187, 206] width 98 height 10
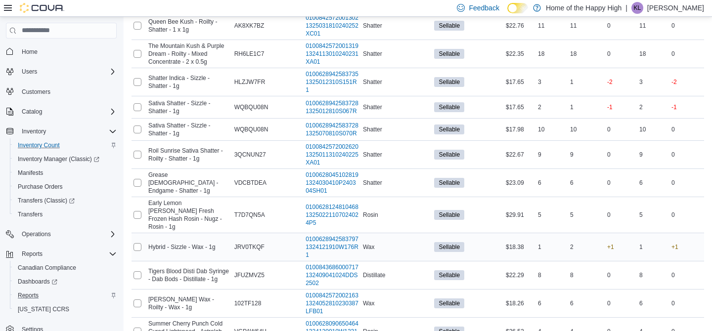
scroll to position [100, 0]
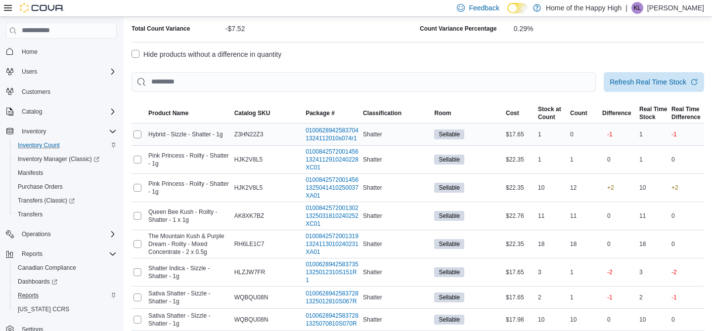
click at [179, 125] on td "Hybrid - Sizzle - Shatter - 1g" at bounding box center [189, 134] width 86 height 22
click at [175, 114] on span "Product Name" at bounding box center [168, 113] width 40 height 8
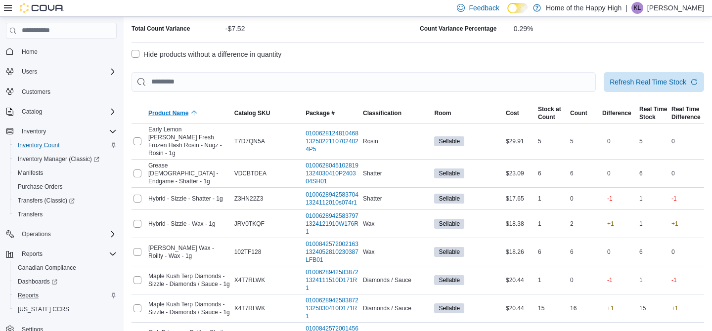
click at [175, 114] on span "Product Name" at bounding box center [168, 113] width 40 height 8
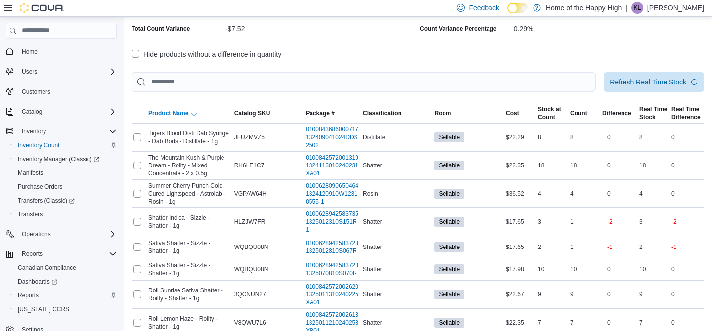
click at [175, 114] on span "Product Name" at bounding box center [168, 113] width 40 height 8
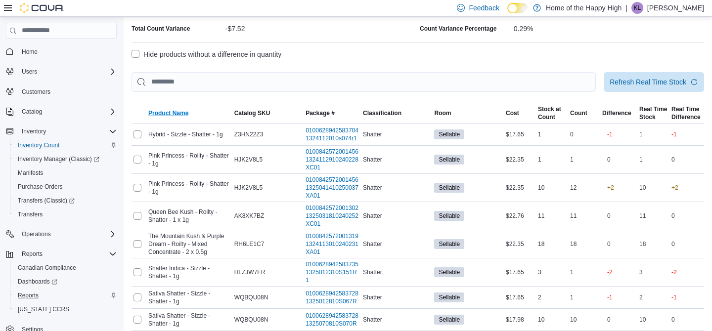
click at [177, 113] on span "Product Name" at bounding box center [168, 113] width 40 height 8
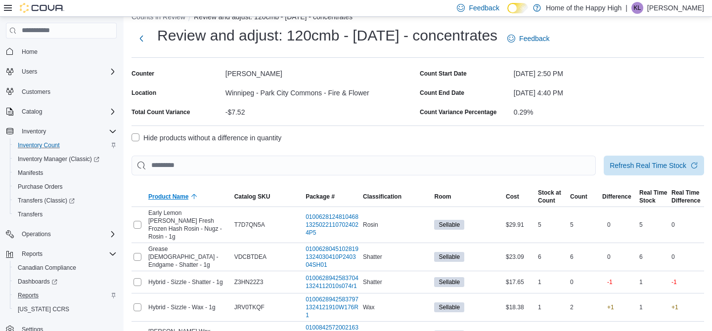
scroll to position [0, 0]
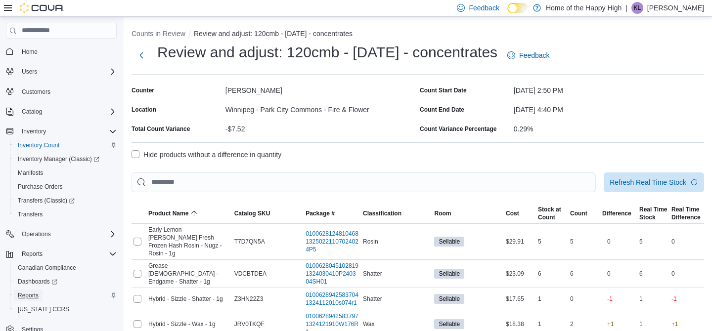
click at [37, 293] on span "Reports" at bounding box center [28, 296] width 21 height 8
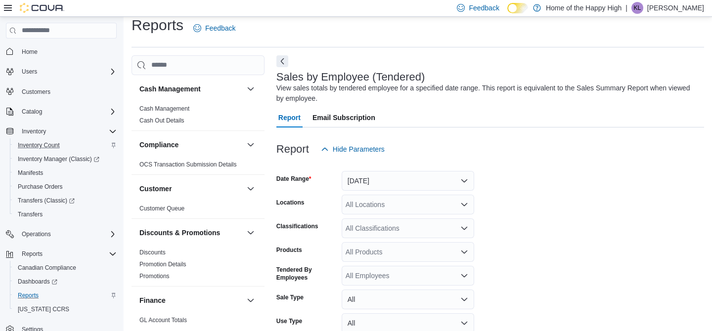
scroll to position [33, 0]
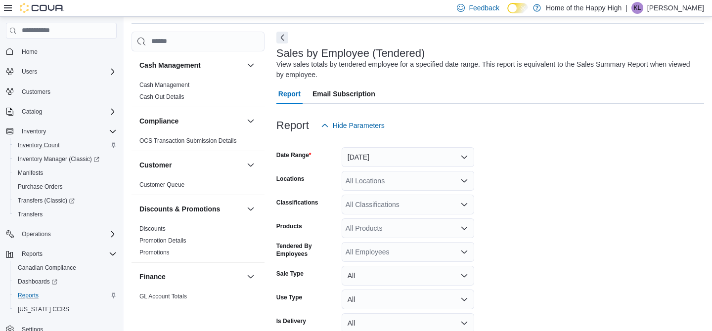
click at [378, 170] on form "Date Range Yesterday Locations All Locations Classifications All Classification…" at bounding box center [491, 249] width 428 height 226
click at [383, 179] on div "All Locations" at bounding box center [408, 181] width 133 height 20
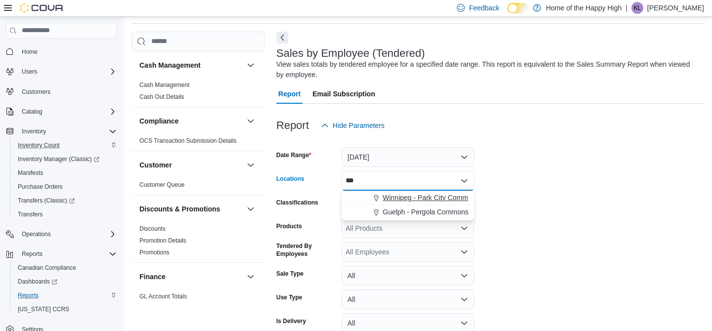
type input "***"
click at [398, 198] on span "Winnipeg - Park City Commons - Fire & Flower" at bounding box center [455, 198] width 144 height 10
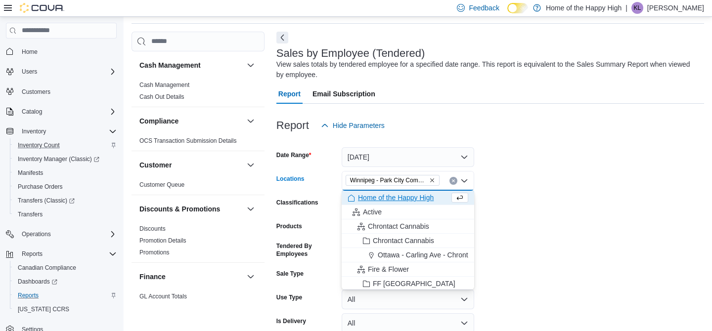
click at [514, 178] on form "Date Range Yesterday Locations Winnipeg - Park City Commons - Fire & Flower Com…" at bounding box center [491, 249] width 428 height 226
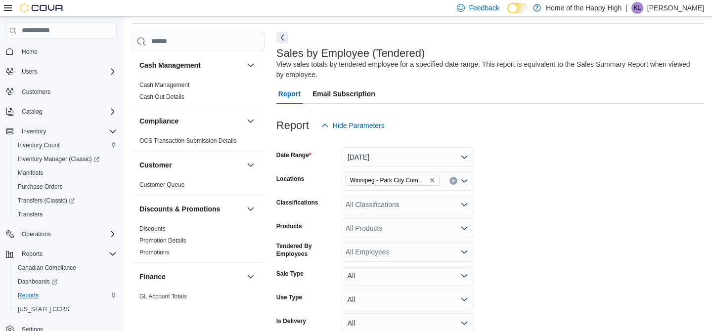
scroll to position [82, 0]
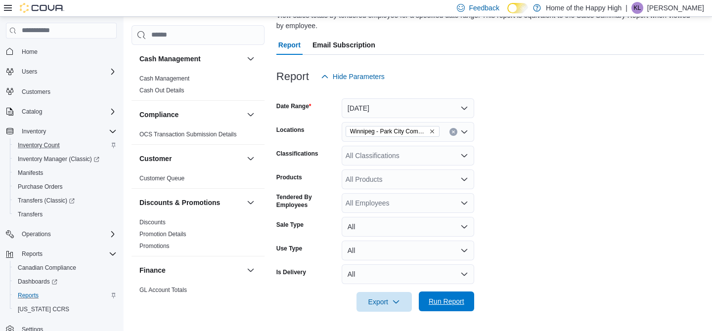
click at [464, 301] on span "Run Report" at bounding box center [447, 302] width 36 height 10
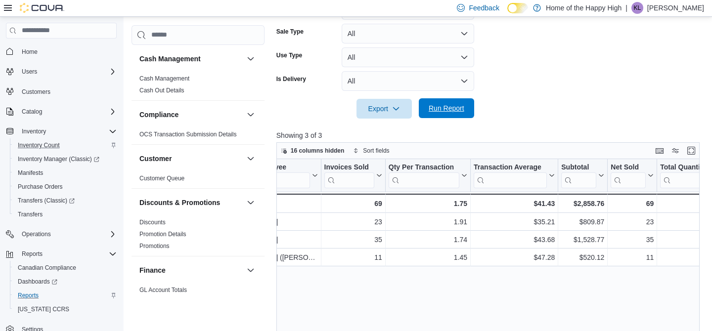
scroll to position [0, 61]
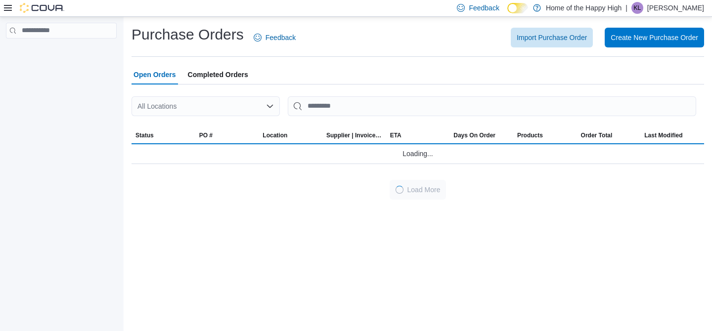
click at [254, 107] on div "All Locations" at bounding box center [206, 106] width 148 height 20
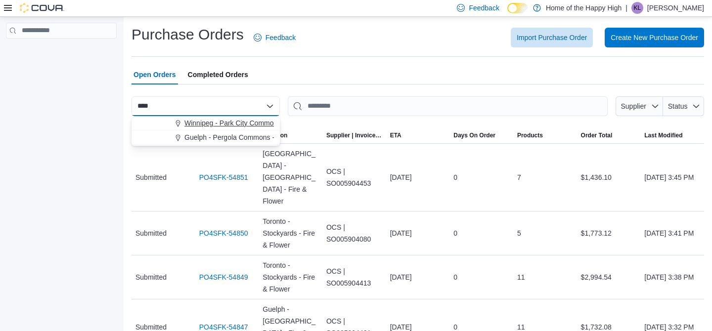
type input "****"
click at [201, 123] on span "Winnipeg - Park City Commons - Fire & Flower" at bounding box center [257, 123] width 144 height 10
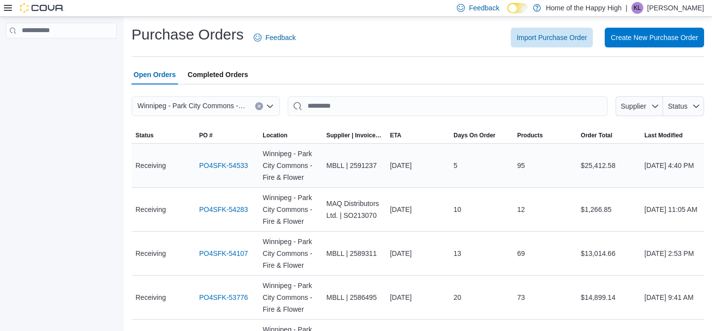
scroll to position [145, 0]
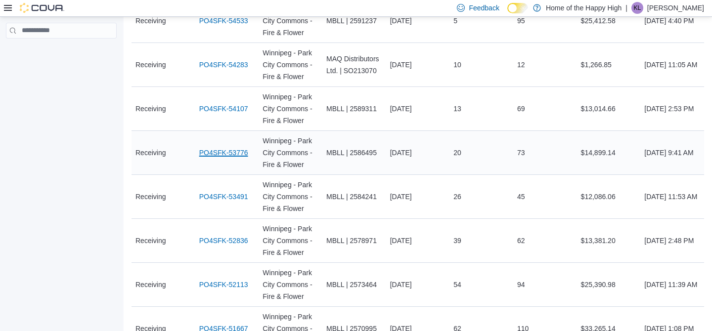
click at [238, 156] on link "PO4SFK-53776" at bounding box center [223, 153] width 49 height 12
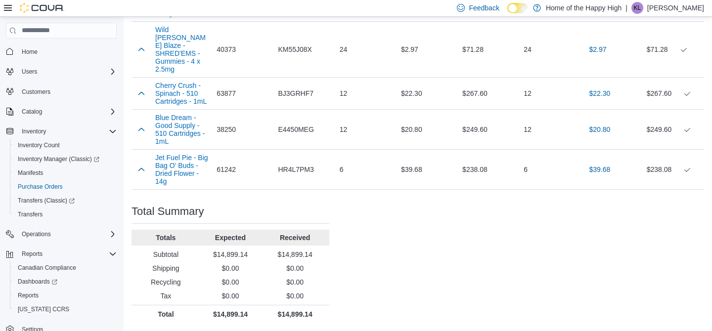
scroll to position [3692, 0]
drag, startPoint x: 284, startPoint y: 315, endPoint x: 334, endPoint y: 313, distance: 49.5
click at [237, 320] on div "Total Summary Totals Expected Received Subtotal $14,899.14 $14,899.14 Shipping …" at bounding box center [231, 265] width 198 height 118
click at [236, 320] on div "Total Summary Totals Expected Received Subtotal $14,899.14 $14,899.14 Shipping …" at bounding box center [231, 265] width 198 height 118
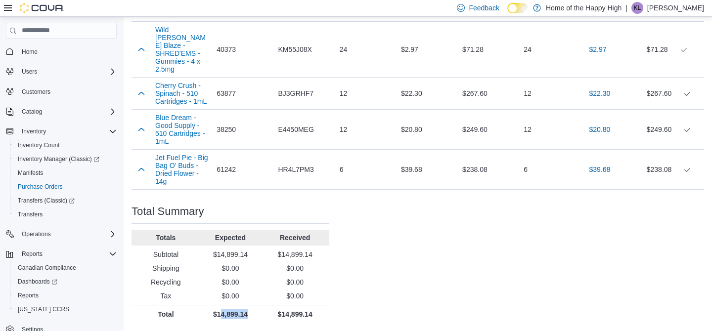
drag, startPoint x: 220, startPoint y: 313, endPoint x: 248, endPoint y: 313, distance: 28.2
click at [248, 313] on p "$14,899.14" at bounding box center [230, 315] width 61 height 10
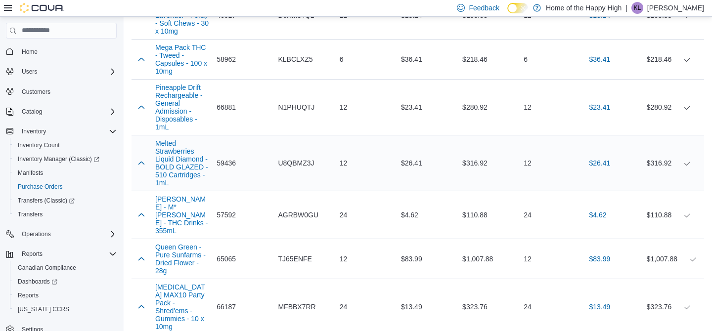
scroll to position [417, 0]
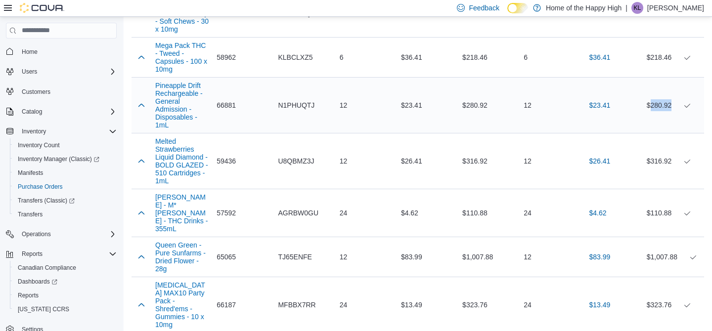
drag, startPoint x: 650, startPoint y: 120, endPoint x: 679, endPoint y: 122, distance: 29.3
click at [679, 111] on div "$280.92" at bounding box center [673, 105] width 53 height 12
drag, startPoint x: 651, startPoint y: 177, endPoint x: 679, endPoint y: 180, distance: 28.8
click at [679, 167] on div "$316.92" at bounding box center [673, 161] width 53 height 12
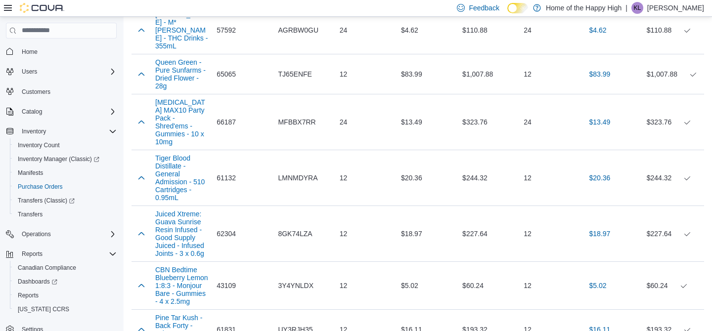
scroll to position [576, 0]
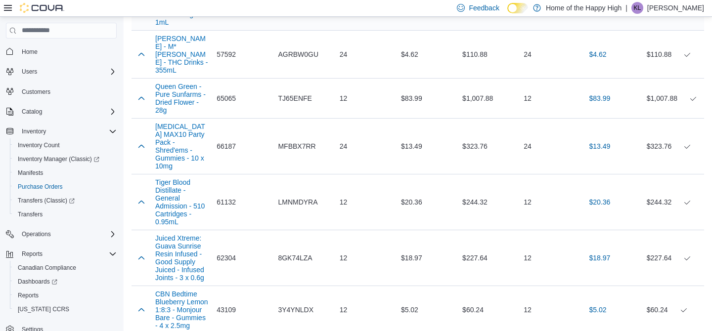
click at [679, 174] on td "Received Total $323.76" at bounding box center [673, 146] width 61 height 56
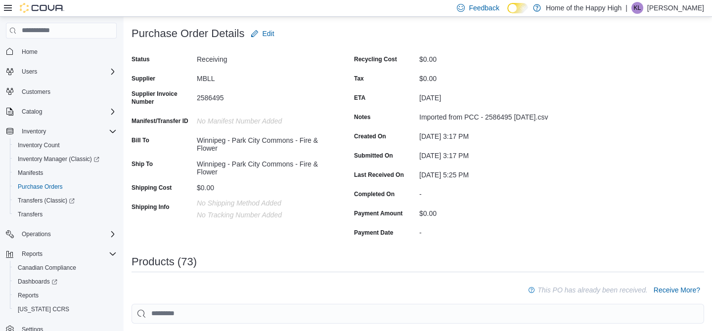
scroll to position [0, 0]
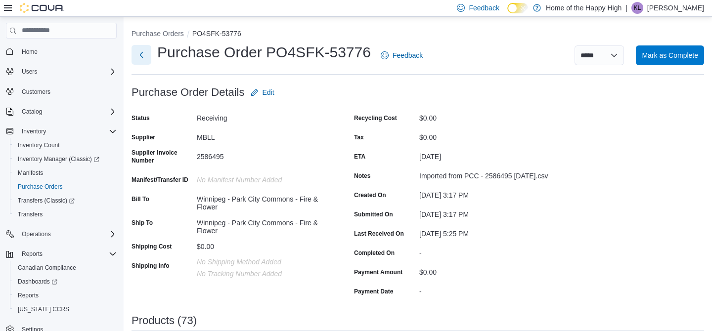
click at [133, 55] on button "Next" at bounding box center [142, 55] width 20 height 20
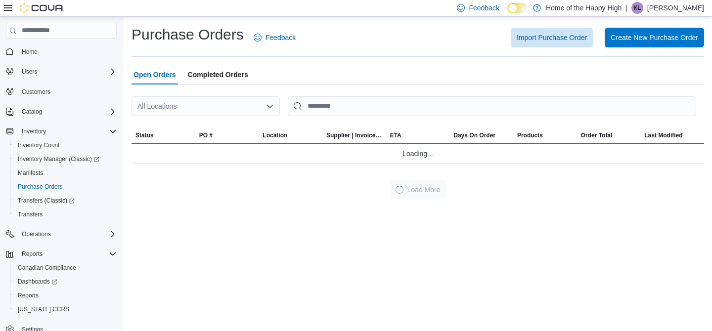
click at [189, 100] on div "All Locations" at bounding box center [206, 106] width 148 height 20
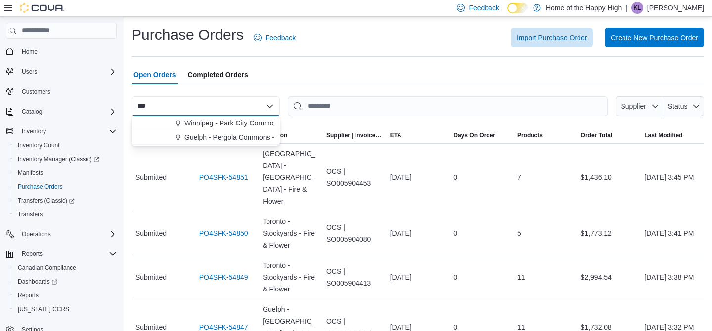
type input "***"
click at [218, 118] on span "Winnipeg - Park City Commons - Fire & Flower" at bounding box center [257, 123] width 144 height 10
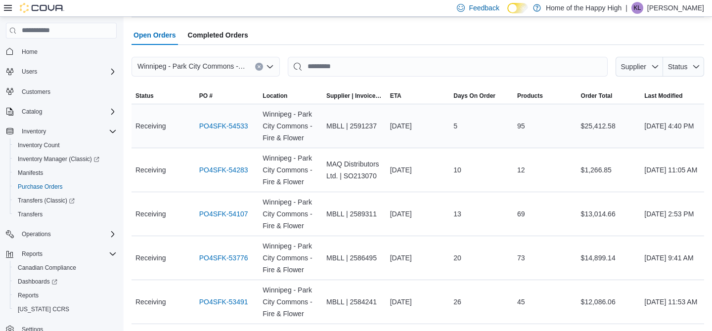
scroll to position [40, 0]
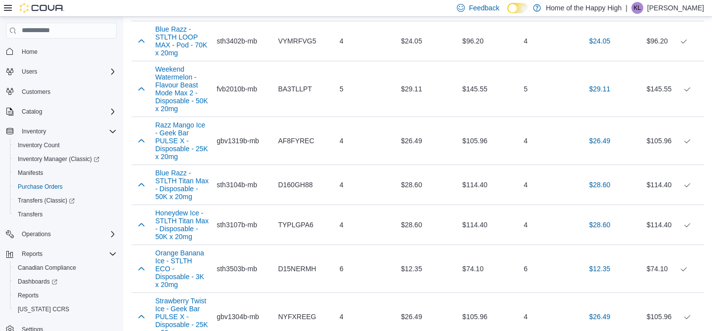
scroll to position [577, 0]
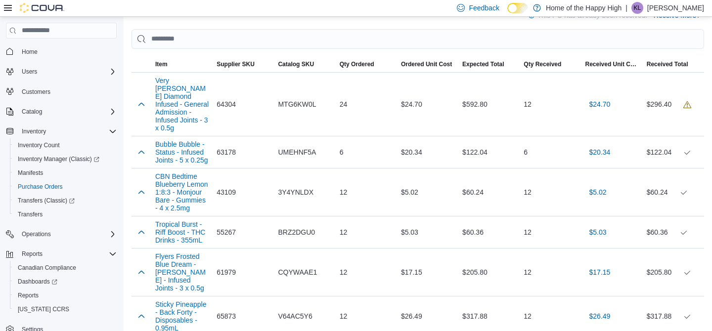
scroll to position [308, 0]
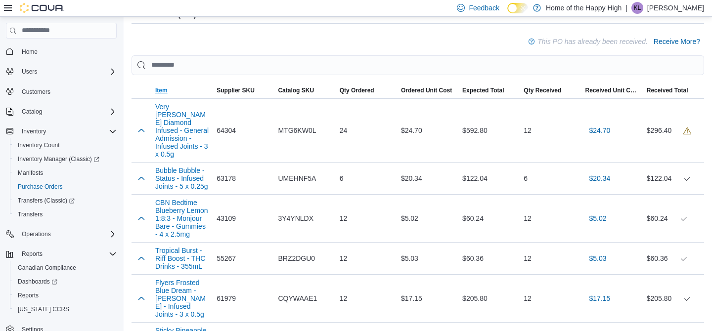
click at [167, 94] on span "Item" at bounding box center [161, 91] width 12 height 8
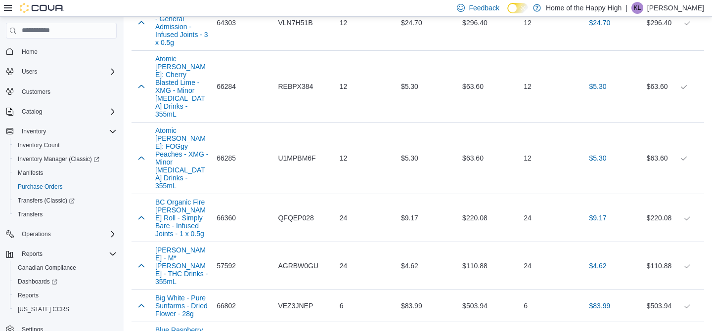
scroll to position [524, 0]
click at [144, 151] on button "button" at bounding box center [142, 157] width 12 height 12
click at [281, 152] on span "U1MPBM6F" at bounding box center [297, 158] width 38 height 12
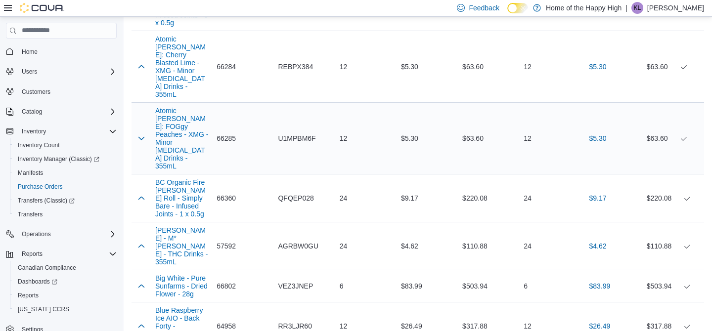
scroll to position [427, 0]
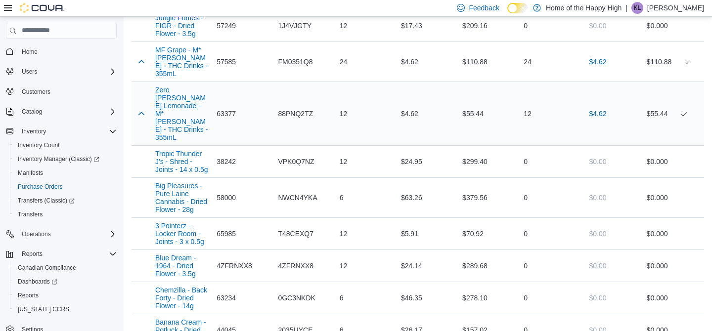
scroll to position [915, 0]
